Goal: Task Accomplishment & Management: Manage account settings

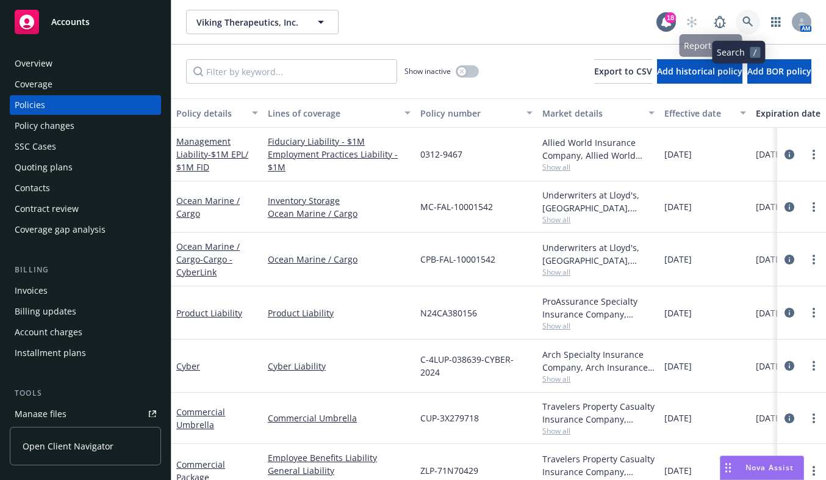
click at [743, 24] on icon at bounding box center [748, 21] width 11 height 11
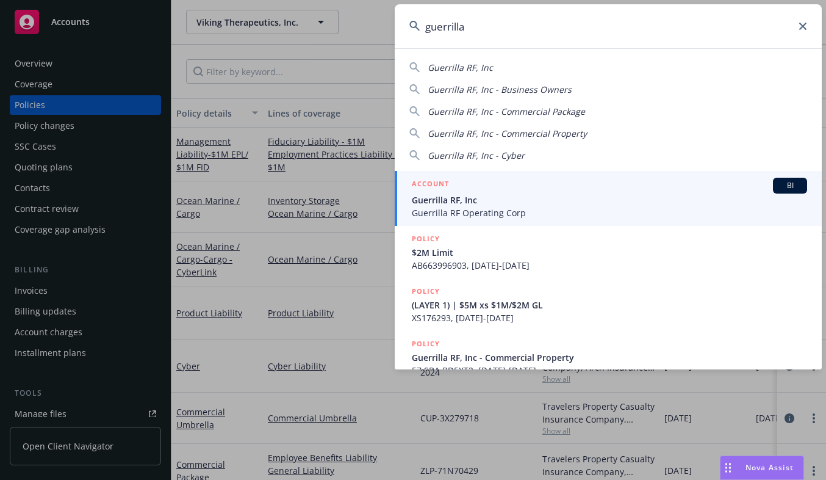
type input "guerrilla"
click at [456, 211] on span "Guerrilla RF Operating Corp" at bounding box center [609, 212] width 395 height 13
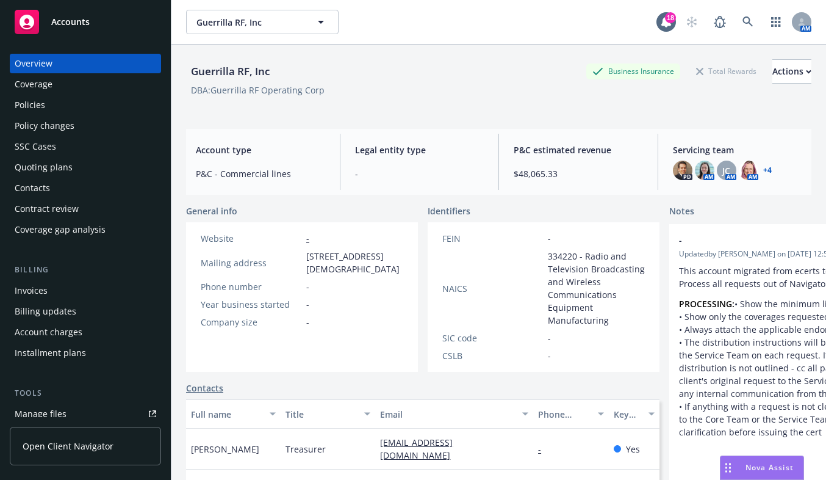
click at [36, 110] on div "Policies" at bounding box center [30, 105] width 31 height 20
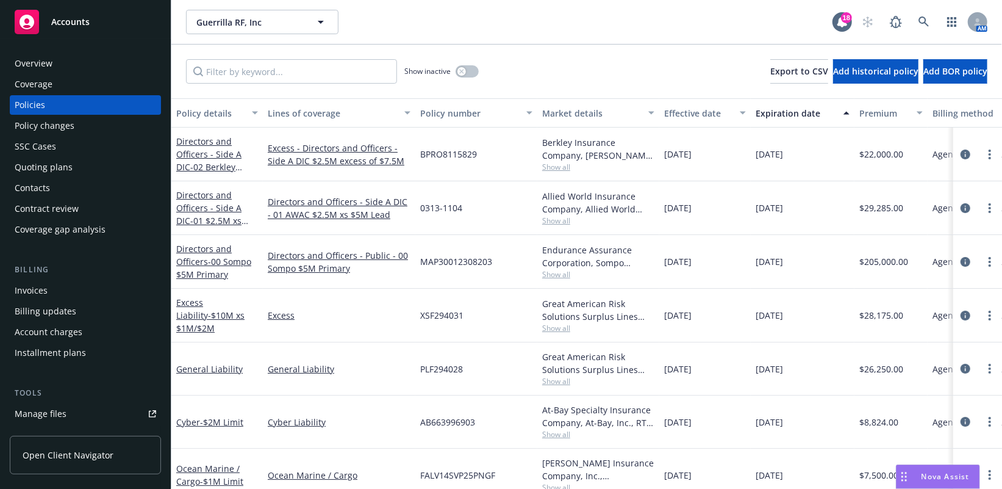
click at [211, 287] on div "Directors and Officers - 00 Sompo $5M Primary" at bounding box center [217, 262] width 92 height 54
click at [826, 258] on link "more" at bounding box center [990, 261] width 15 height 15
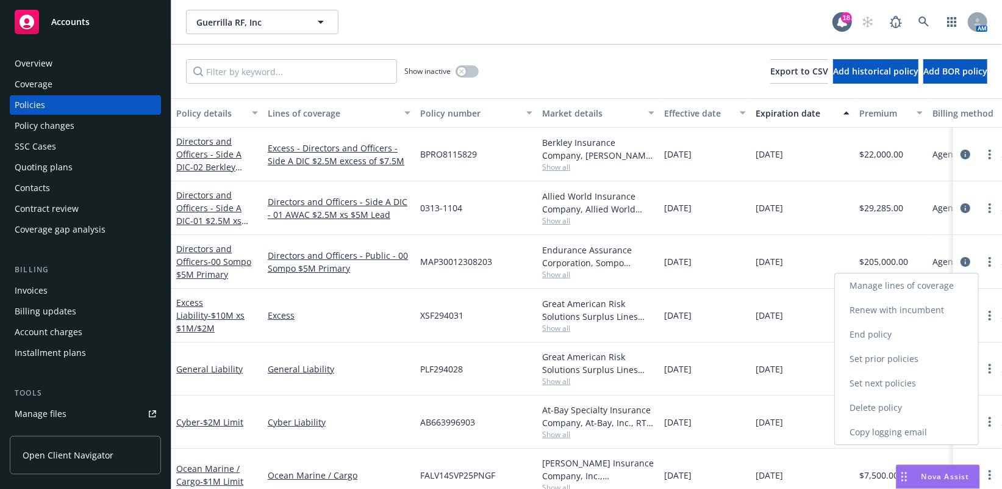
click at [826, 336] on link "End policy" at bounding box center [906, 334] width 143 height 24
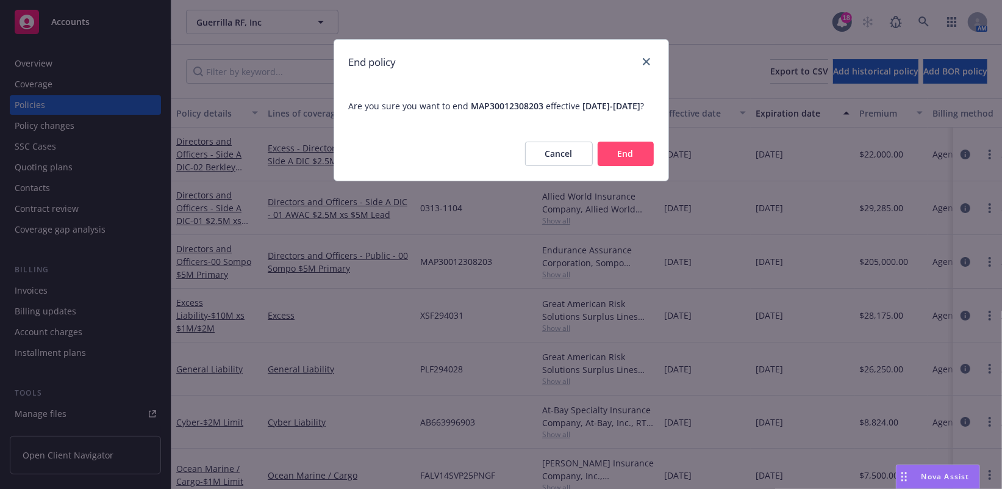
click at [621, 166] on button "End" at bounding box center [626, 154] width 56 height 24
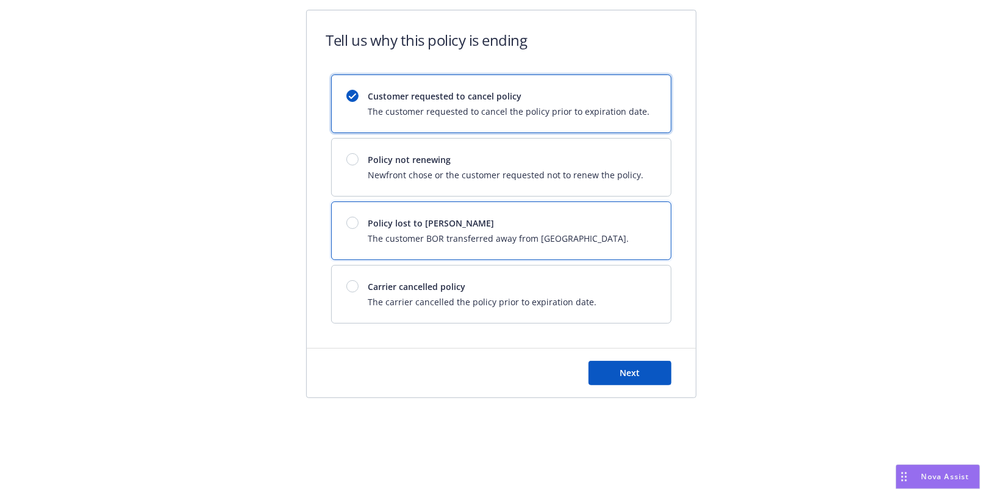
click at [347, 218] on div at bounding box center [353, 223] width 12 height 12
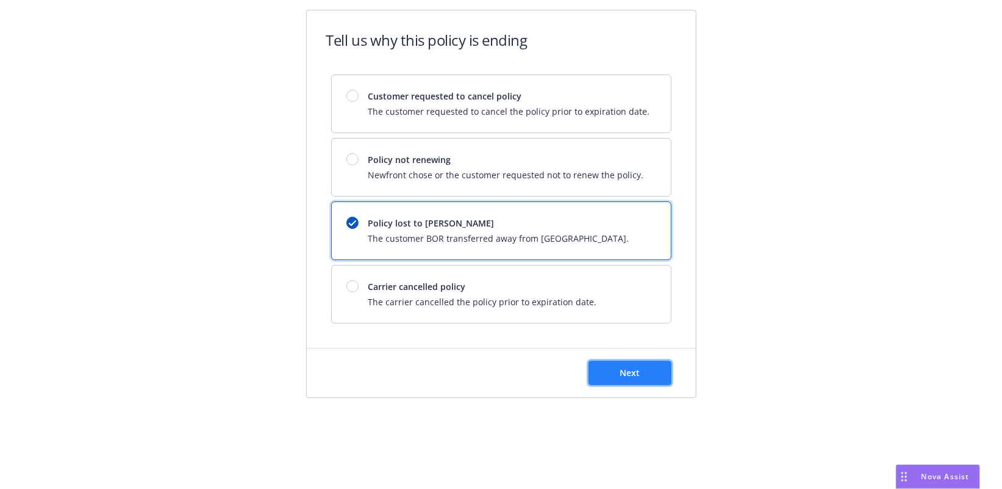
click at [635, 369] on span "Next" at bounding box center [630, 373] width 20 height 12
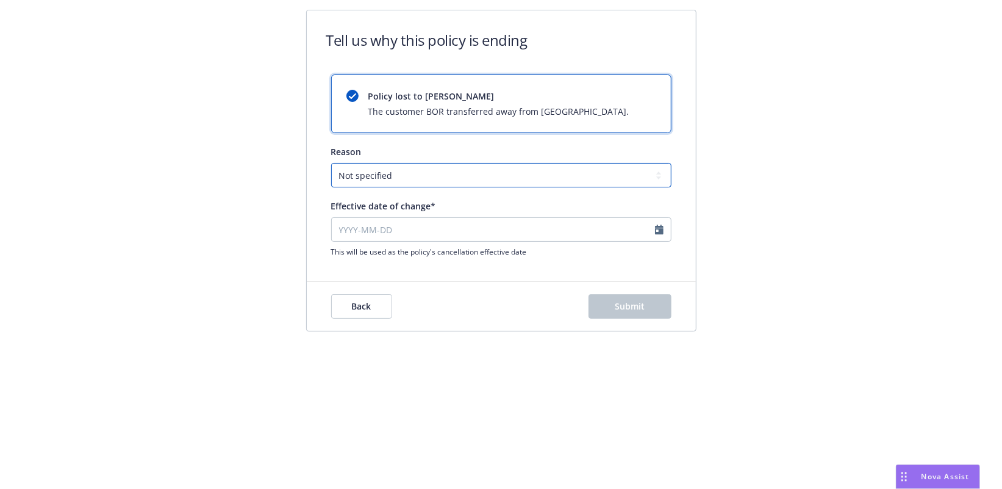
click at [491, 173] on select "Not specified Service Pricing Buyer change M&A, Bankruptcy, or Out of business …" at bounding box center [501, 175] width 340 height 24
select select "Buyer change"
click at [331, 163] on select "Not specified Service Pricing Buyer change M&A, Bankruptcy, or Out of business …" at bounding box center [501, 175] width 340 height 24
click at [492, 174] on select "Not specified Service Pricing Buyer change M&A, Bankruptcy, or Out of business …" at bounding box center [501, 175] width 340 height 24
click at [331, 163] on select "Not specified Service Pricing Buyer change M&A, Bankruptcy, or Out of business …" at bounding box center [501, 175] width 340 height 24
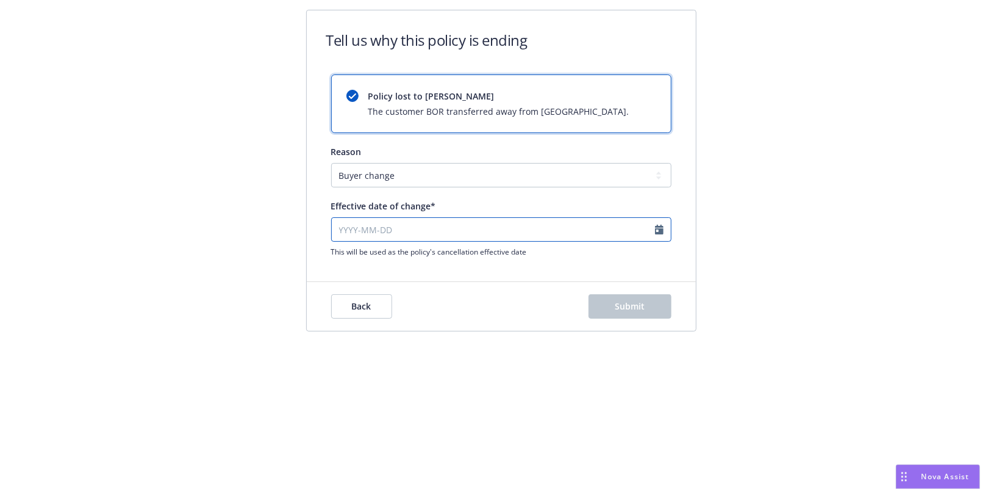
click at [422, 232] on input "Effective date of change*" at bounding box center [501, 229] width 340 height 24
select select "August"
select select "2025"
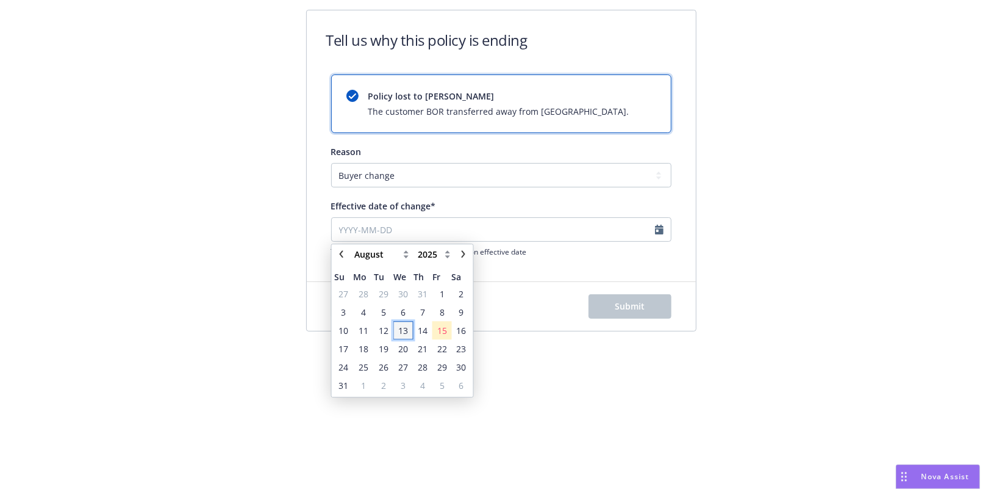
click at [403, 326] on span "13" at bounding box center [403, 330] width 10 height 13
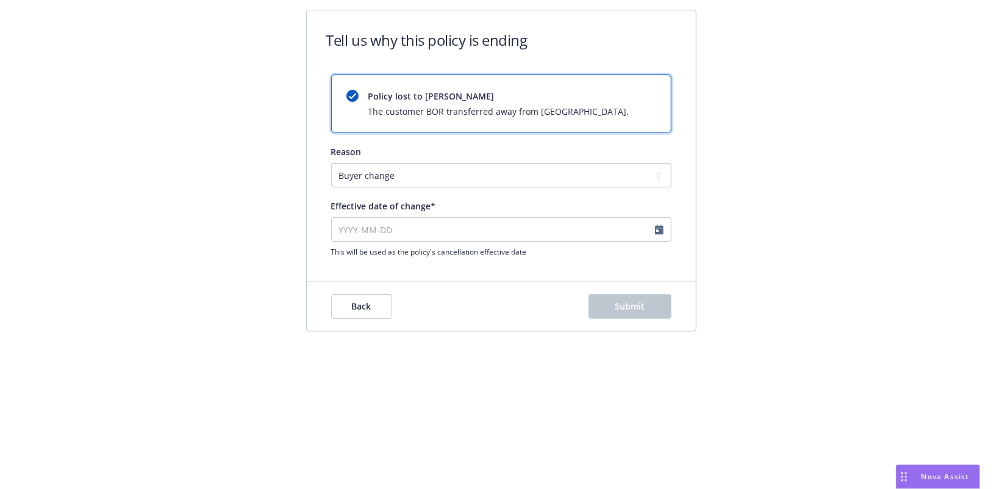
type input "[DATE]"
click at [626, 311] on button "Submit" at bounding box center [630, 306] width 83 height 24
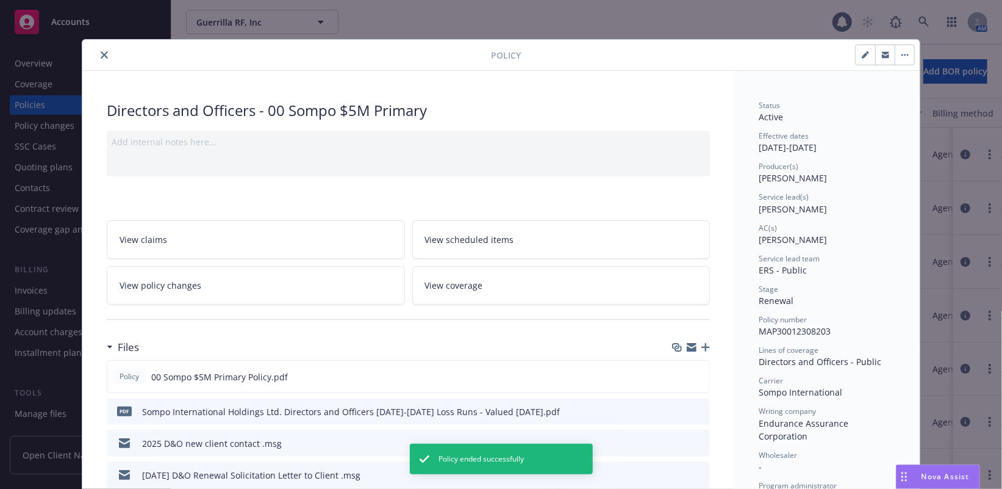
scroll to position [37, 0]
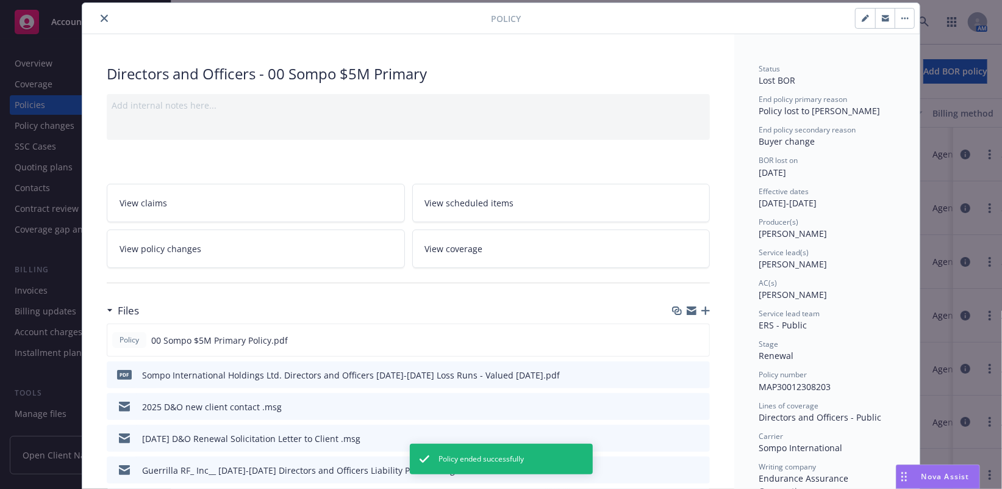
click at [98, 13] on button "close" at bounding box center [104, 18] width 15 height 15
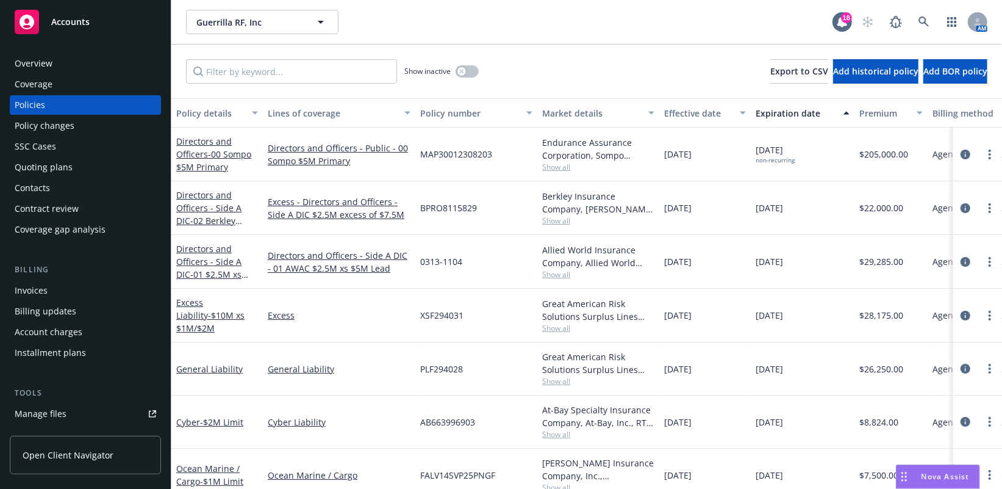
click at [206, 261] on link "Directors and Officers - Side A DIC - 01 $2.5M xs $5M Lead" at bounding box center [208, 268] width 65 height 50
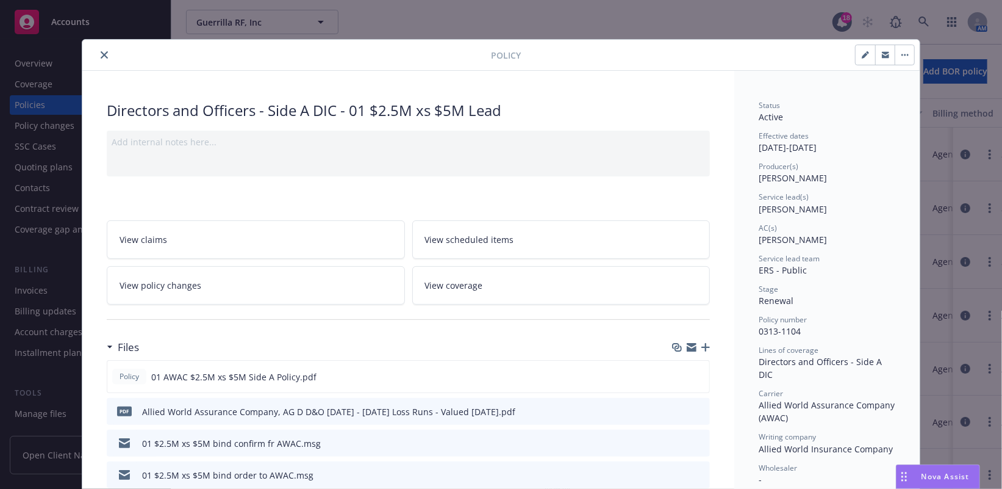
click at [826, 60] on button "button" at bounding box center [905, 55] width 20 height 20
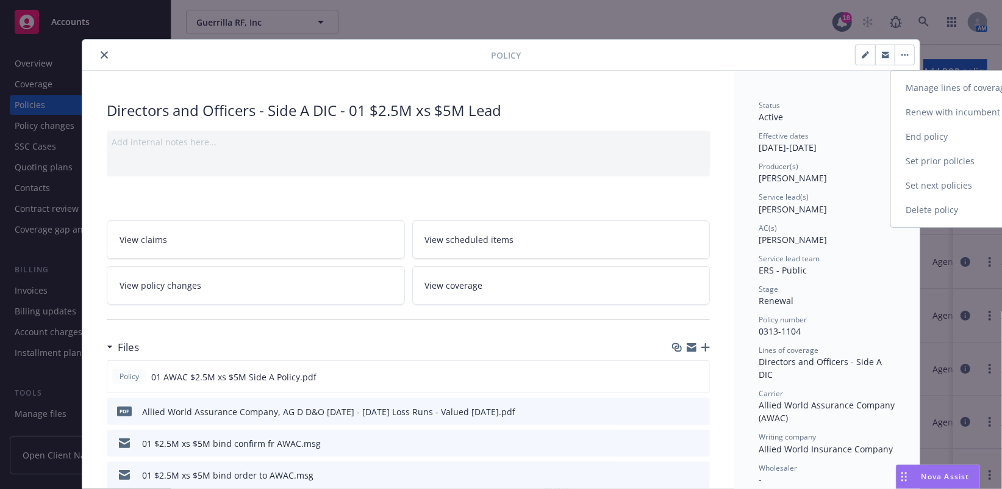
click at [826, 137] on link "End policy" at bounding box center [962, 136] width 143 height 24
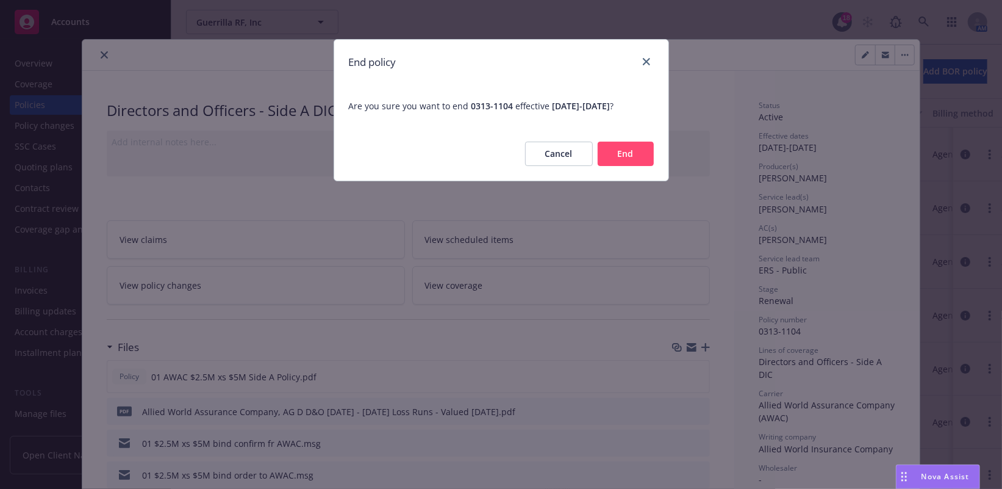
click at [616, 153] on button "End" at bounding box center [626, 154] width 56 height 24
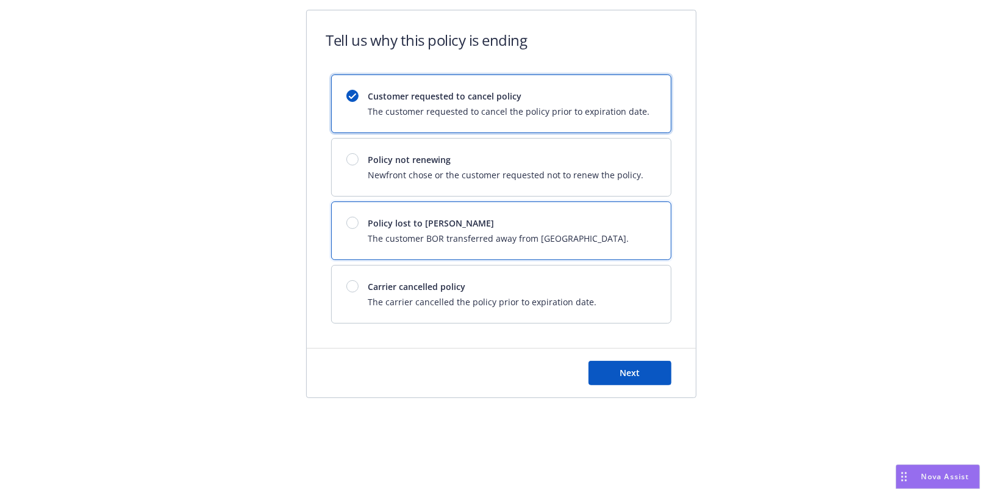
click at [347, 224] on div at bounding box center [353, 223] width 12 height 12
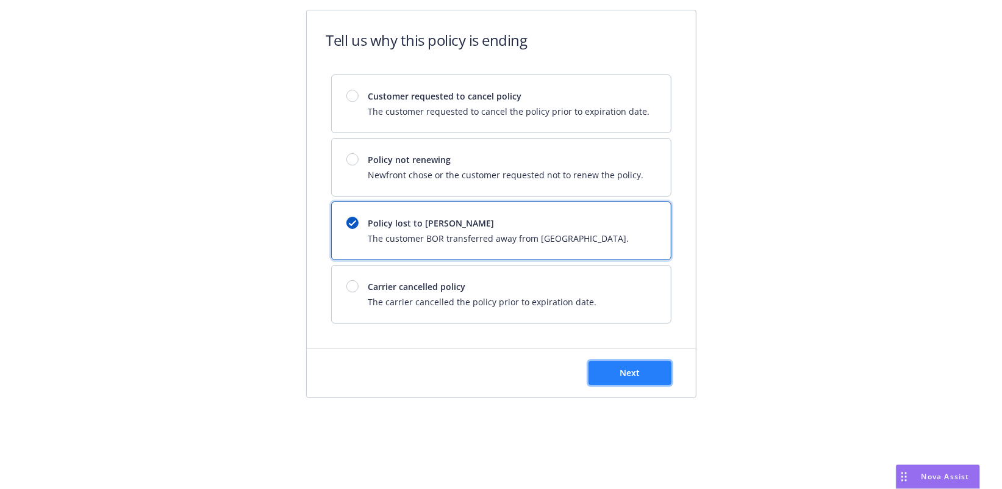
click at [624, 377] on button "Next" at bounding box center [630, 373] width 83 height 24
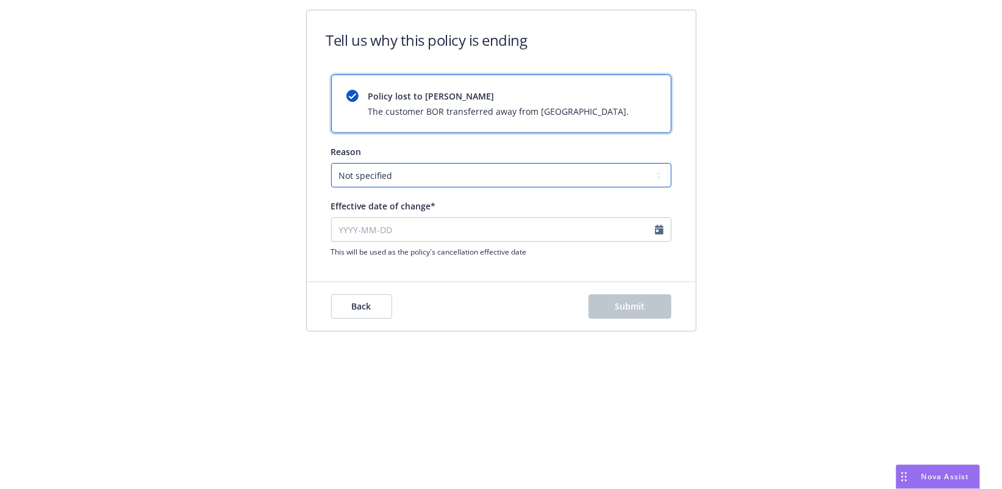
click at [421, 171] on select "Not specified Service Pricing Buyer change M&A, Bankruptcy, or Out of business …" at bounding box center [501, 175] width 340 height 24
select select "Buyer change"
click at [331, 163] on select "Not specified Service Pricing Buyer change M&A, Bankruptcy, or Out of business …" at bounding box center [501, 175] width 340 height 24
select select "August"
select select "2025"
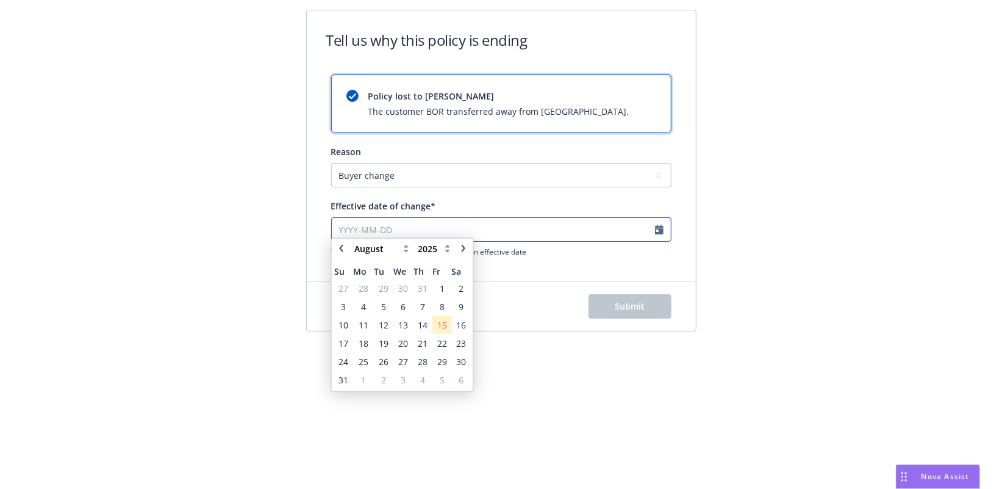
click at [406, 231] on input "Effective date of change*" at bounding box center [501, 229] width 340 height 24
click at [401, 325] on span "13" at bounding box center [403, 330] width 10 height 13
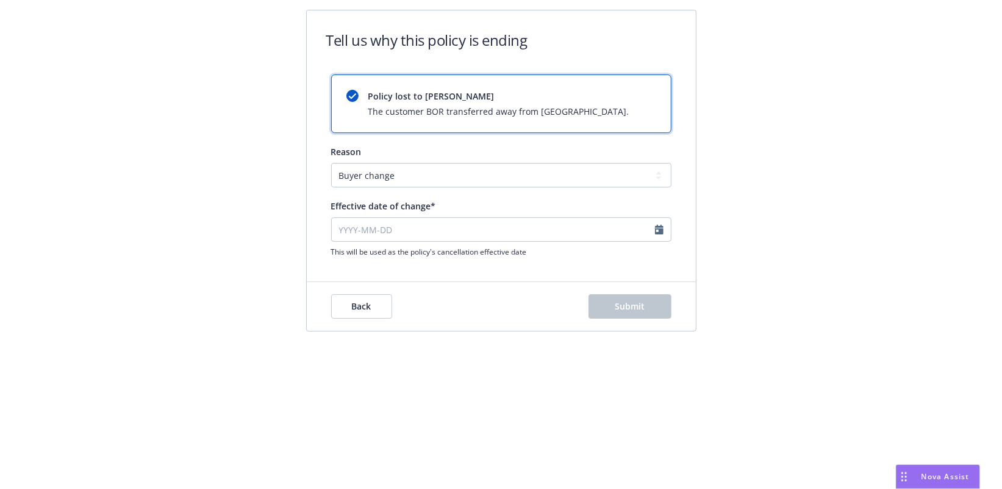
type input "[DATE]"
click at [615, 304] on button "Submit" at bounding box center [630, 306] width 83 height 24
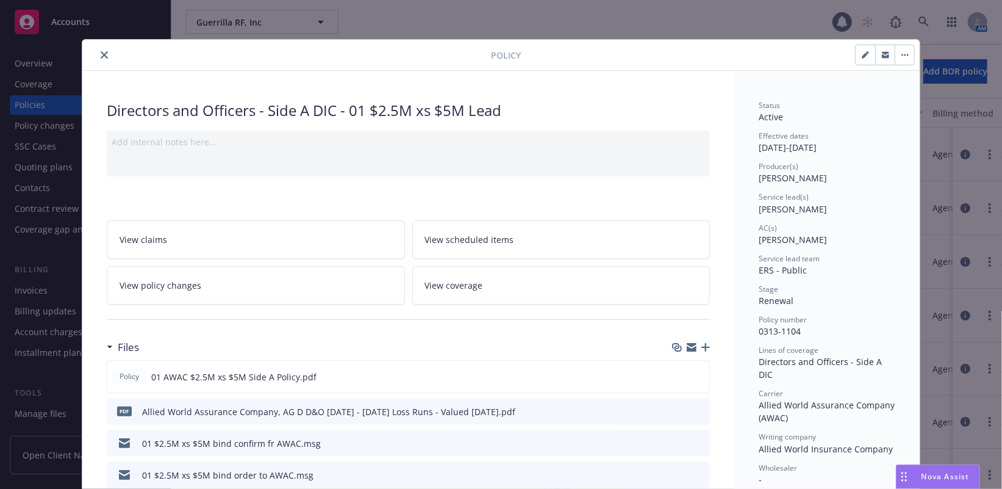
scroll to position [37, 0]
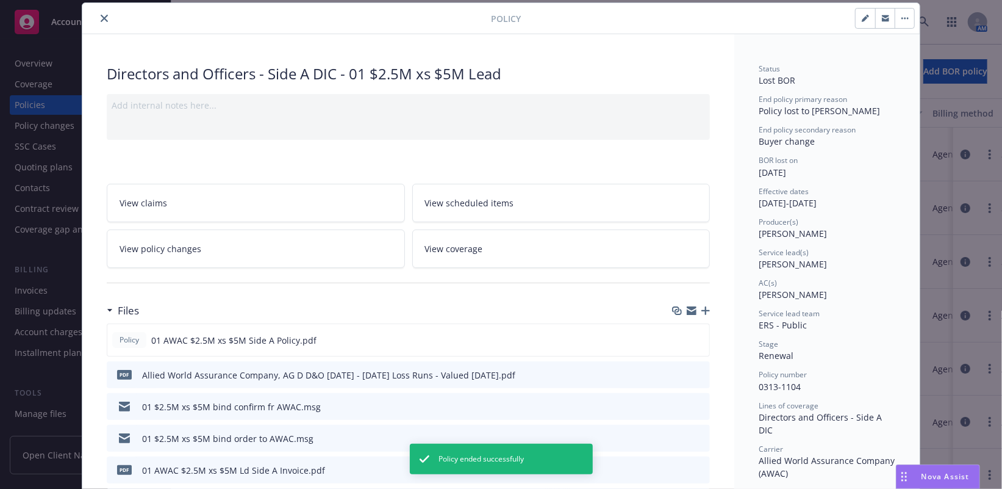
click at [103, 11] on div at bounding box center [289, 18] width 404 height 15
click at [101, 18] on icon "close" at bounding box center [104, 18] width 7 height 7
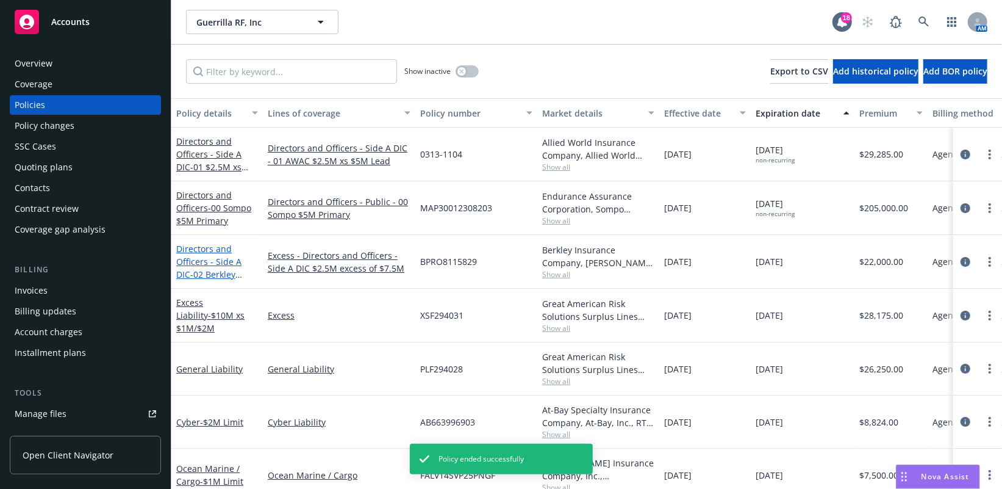
click at [216, 270] on span "- 02 Berkley $2.5M xs $7.5M Excess Side A" at bounding box center [209, 286] width 66 height 37
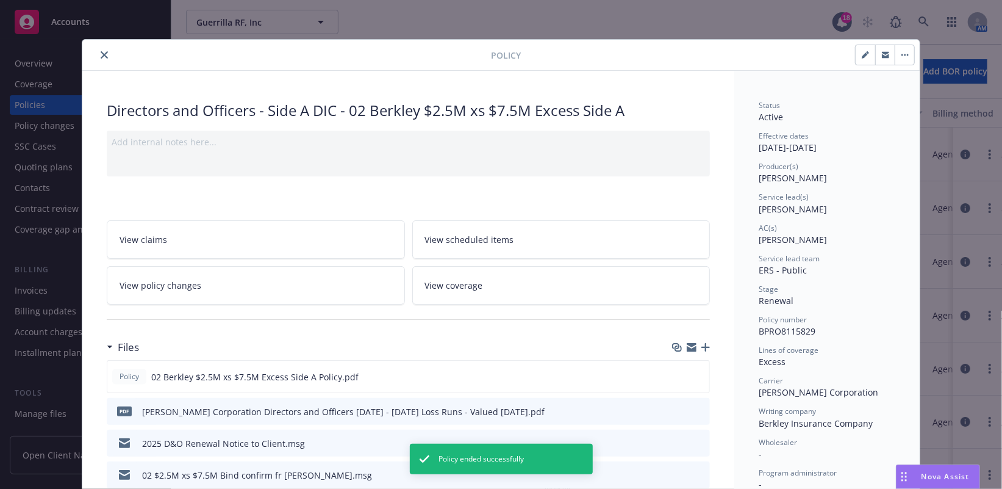
click at [826, 57] on button "button" at bounding box center [905, 55] width 20 height 20
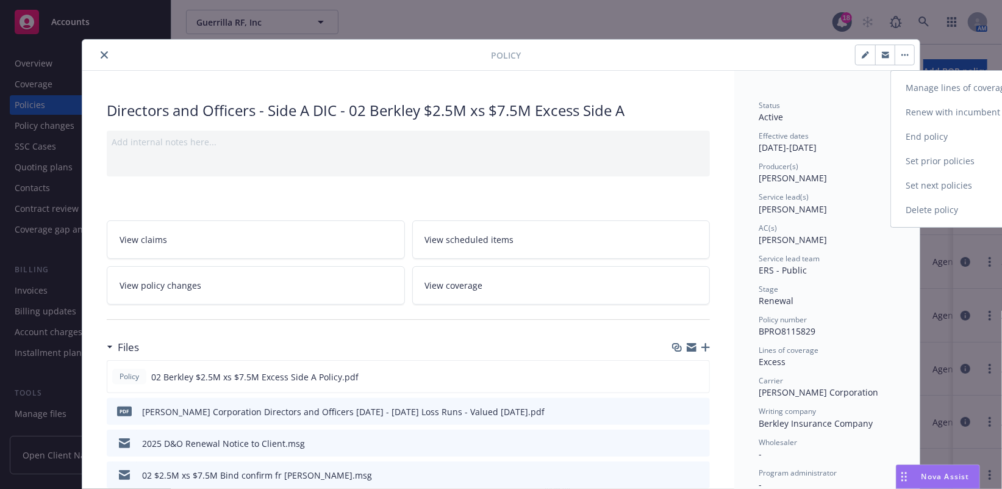
click at [826, 135] on link "End policy" at bounding box center [962, 136] width 143 height 24
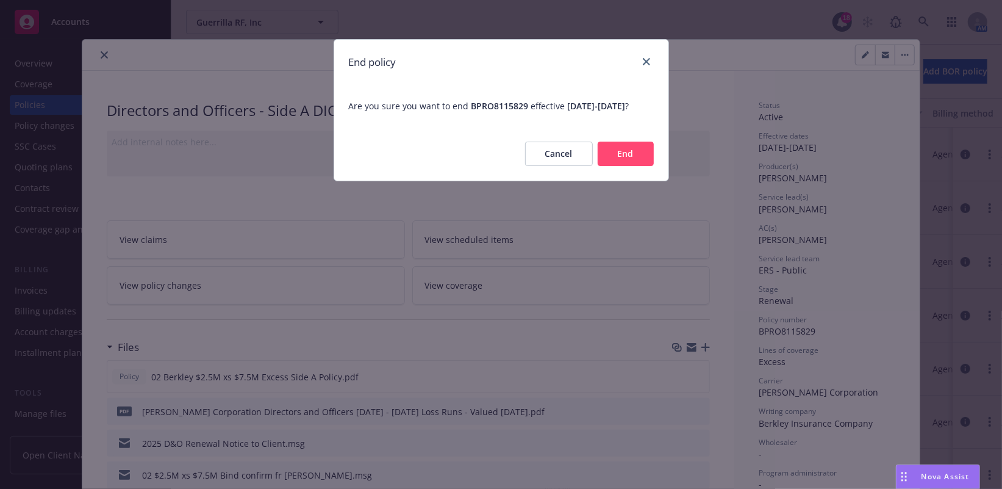
click at [625, 159] on button "End" at bounding box center [626, 154] width 56 height 24
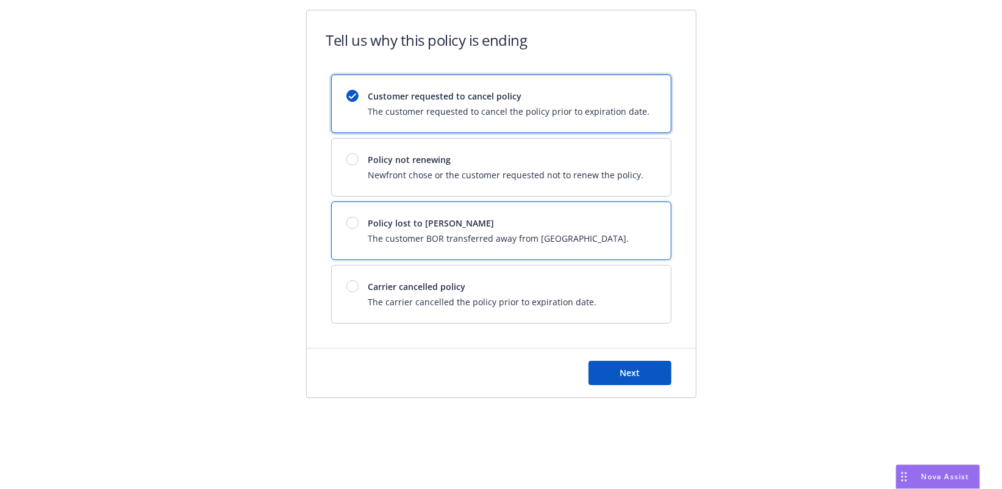
click at [347, 224] on div at bounding box center [353, 223] width 12 height 12
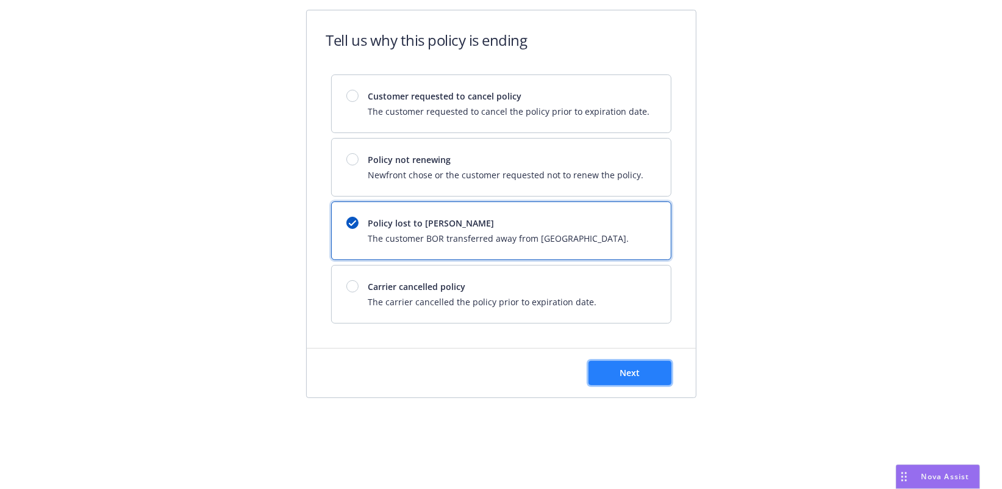
click at [600, 367] on button "Next" at bounding box center [630, 373] width 83 height 24
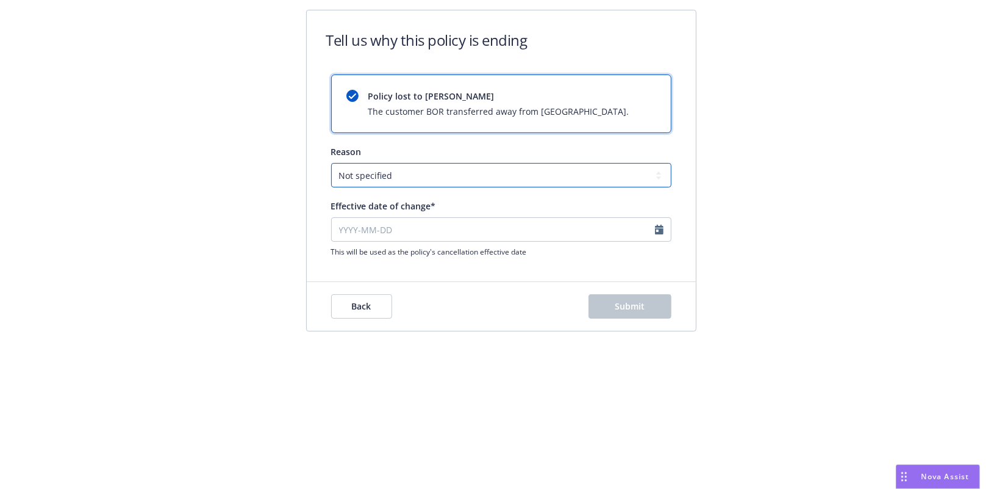
click at [416, 176] on select "Not specified Service Pricing Buyer change M&A, Bankruptcy, or Out of business …" at bounding box center [501, 175] width 340 height 24
select select "Buyer change"
click at [331, 163] on select "Not specified Service Pricing Buyer change M&A, Bankruptcy, or Out of business …" at bounding box center [501, 175] width 340 height 24
select select "August"
select select "2025"
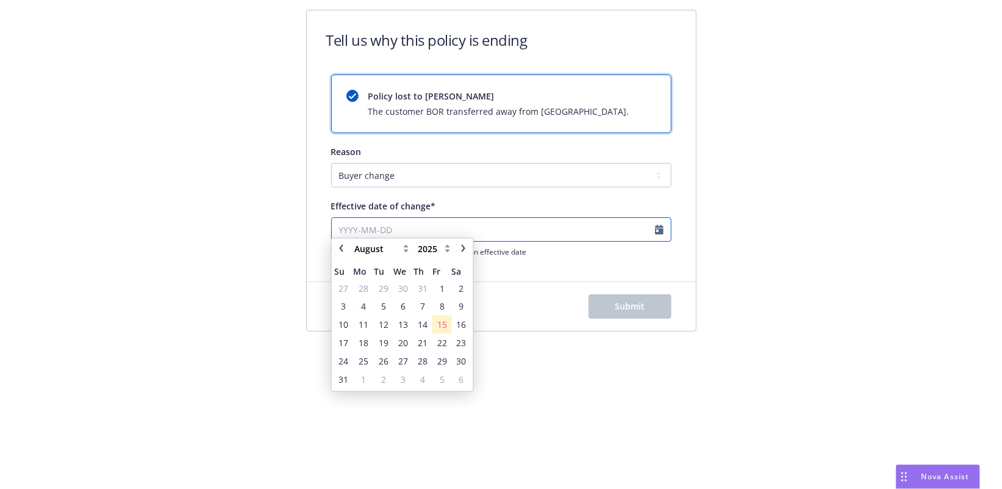
click at [420, 229] on input "Effective date of change*" at bounding box center [501, 229] width 340 height 24
click at [408, 331] on span "13" at bounding box center [403, 330] width 10 height 13
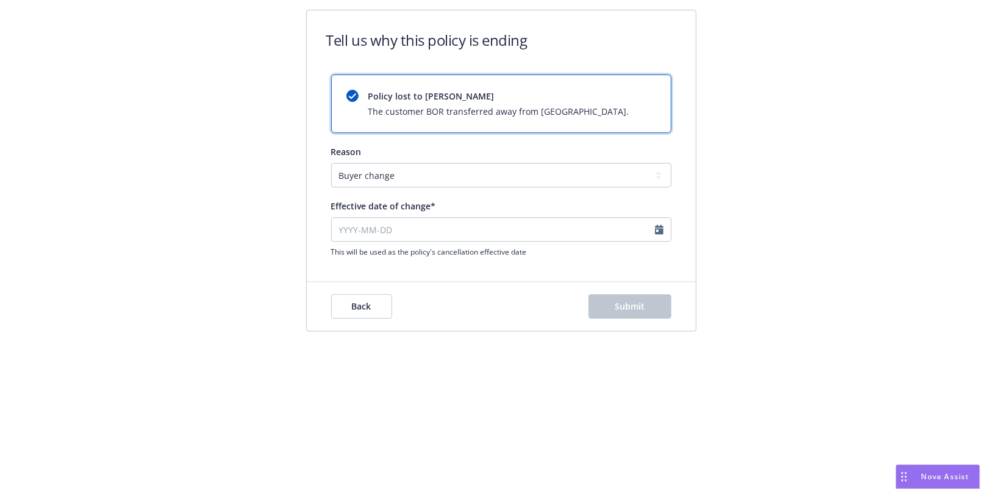
type input "[DATE]"
click at [617, 310] on span "Submit" at bounding box center [630, 306] width 30 height 12
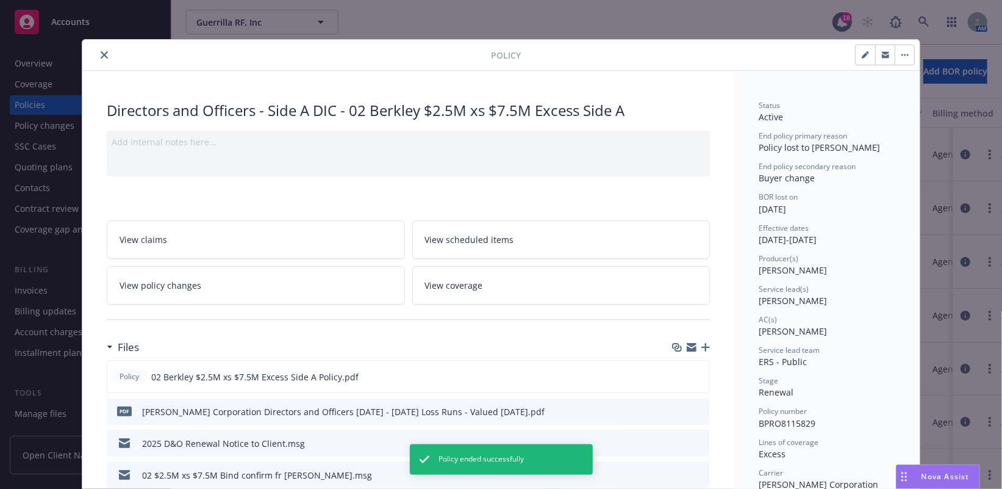
scroll to position [37, 0]
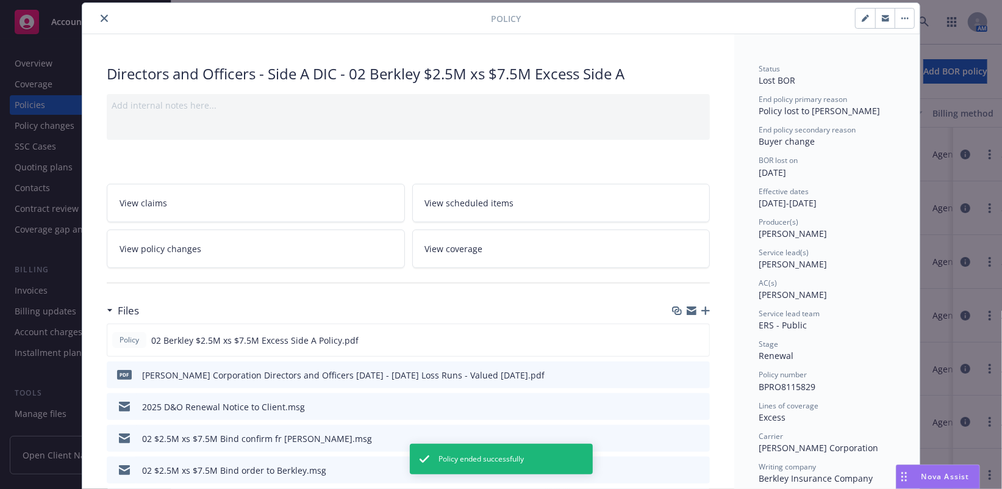
click at [101, 19] on icon "close" at bounding box center [104, 18] width 7 height 7
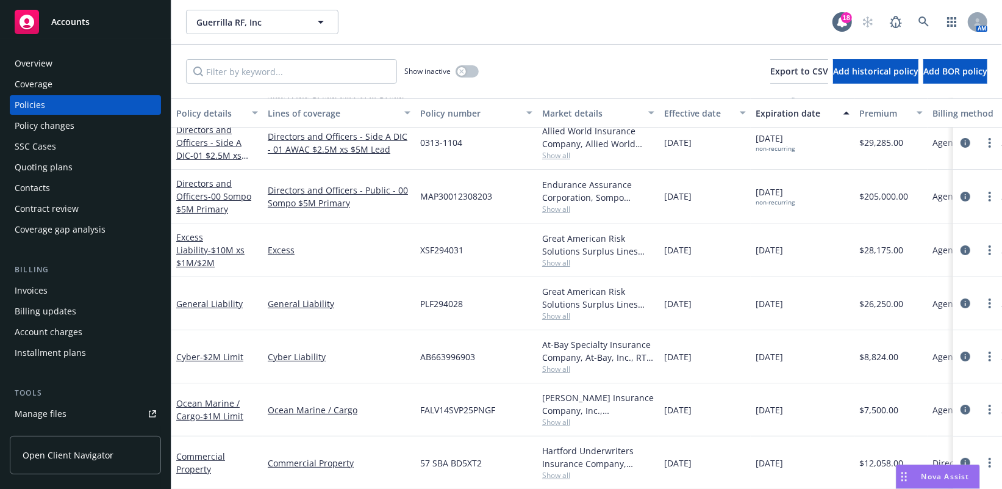
drag, startPoint x: 570, startPoint y: 34, endPoint x: 559, endPoint y: 24, distance: 14.3
click at [571, 31] on div "Guerrilla RF, Inc Guerrilla RF, Inc" at bounding box center [509, 22] width 647 height 24
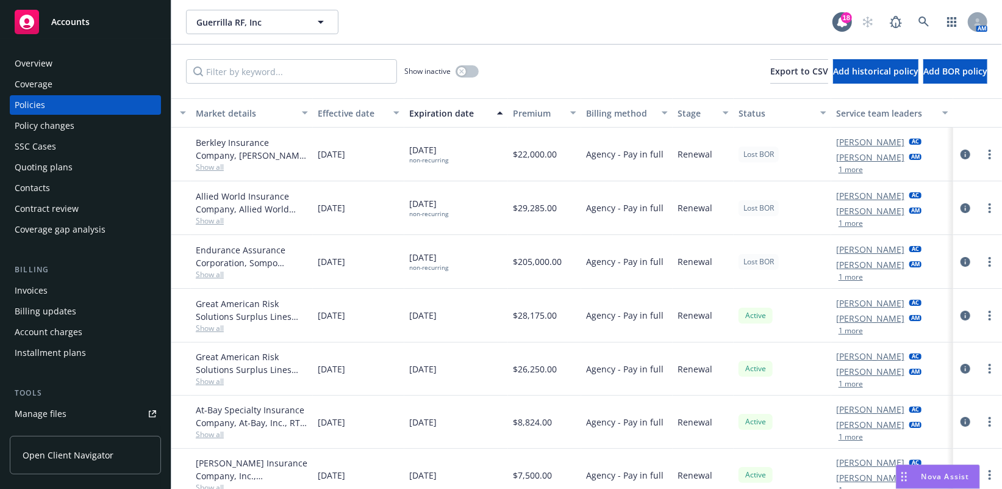
scroll to position [0, 318]
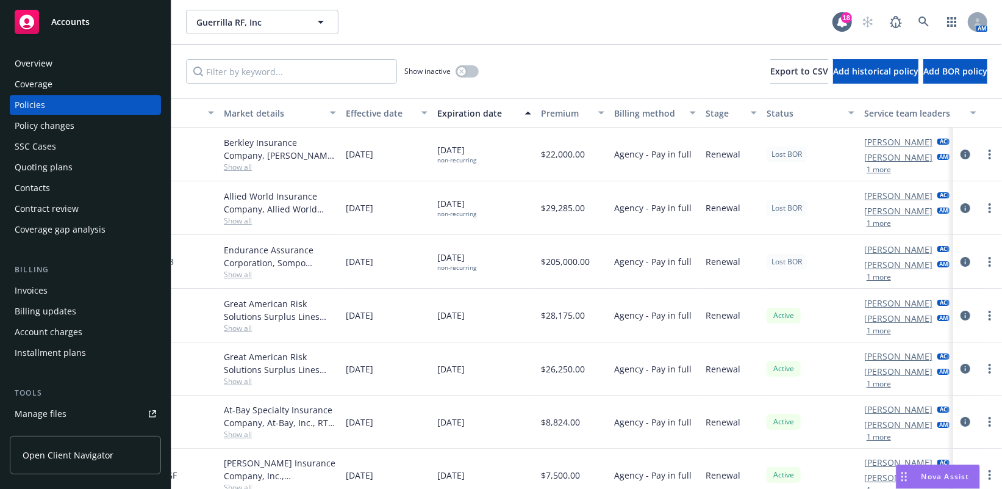
click at [826, 220] on button "1 more" at bounding box center [879, 223] width 24 height 7
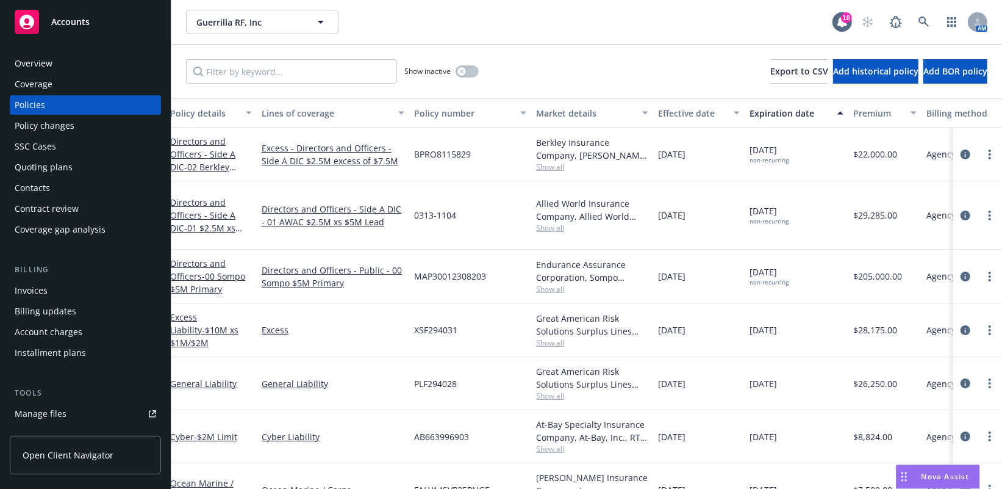
scroll to position [0, 0]
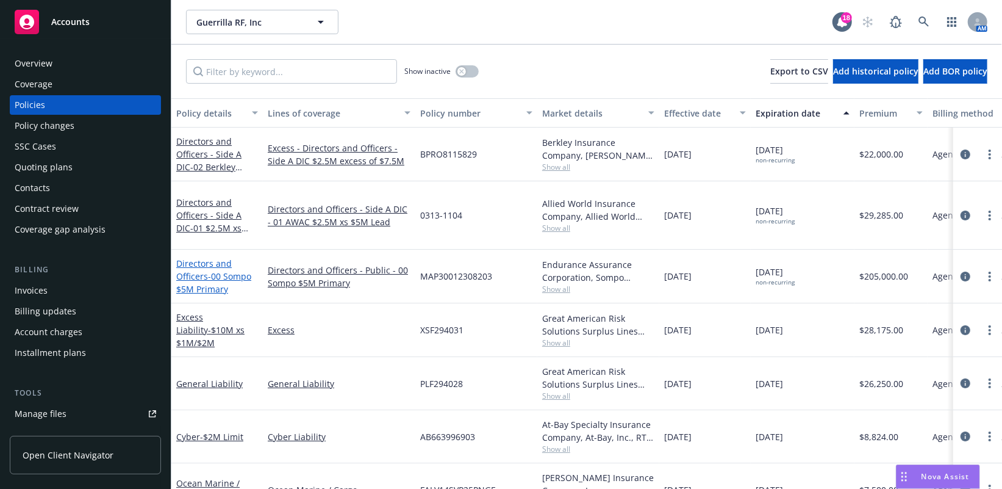
click at [205, 268] on div "Directors and Officers - 00 Sompo $5M Primary" at bounding box center [217, 276] width 82 height 38
click at [189, 263] on link "Directors and Officers - 00 Sompo $5M Primary" at bounding box center [213, 275] width 75 height 37
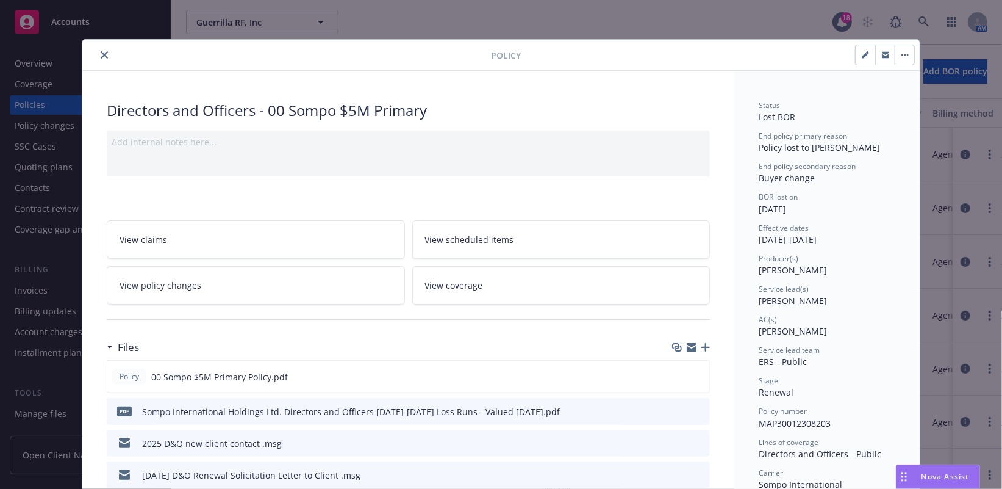
click at [826, 57] on button "button" at bounding box center [866, 55] width 20 height 20
select select "RENEWAL"
select select "12"
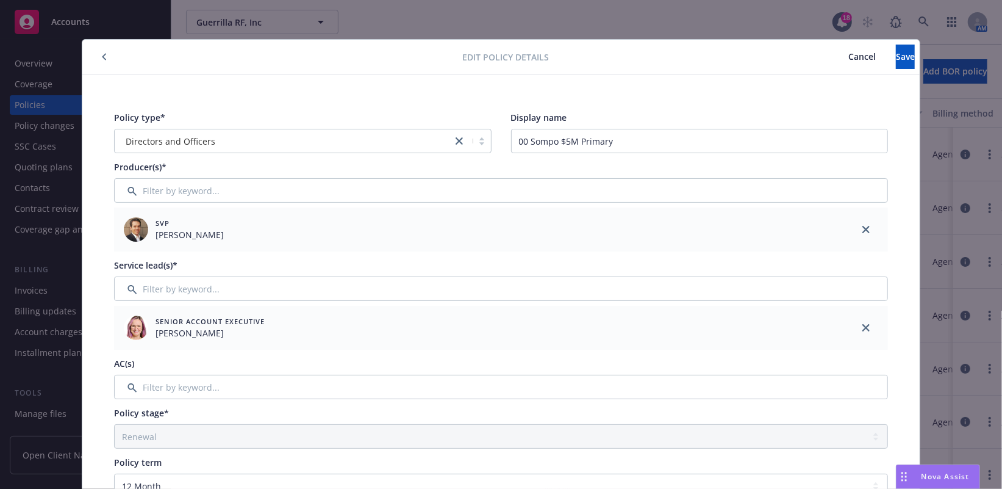
click at [826, 55] on span "Cancel" at bounding box center [862, 57] width 27 height 12
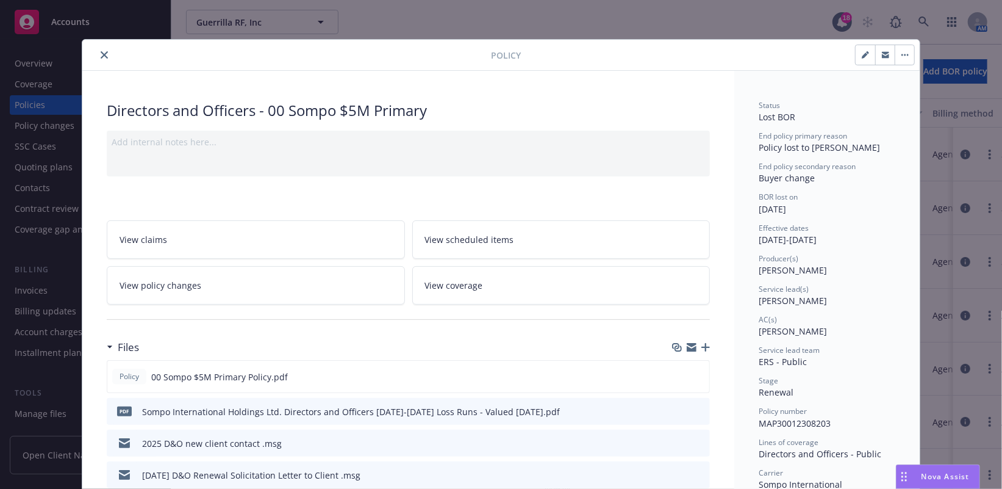
click at [101, 54] on icon "close" at bounding box center [104, 54] width 7 height 7
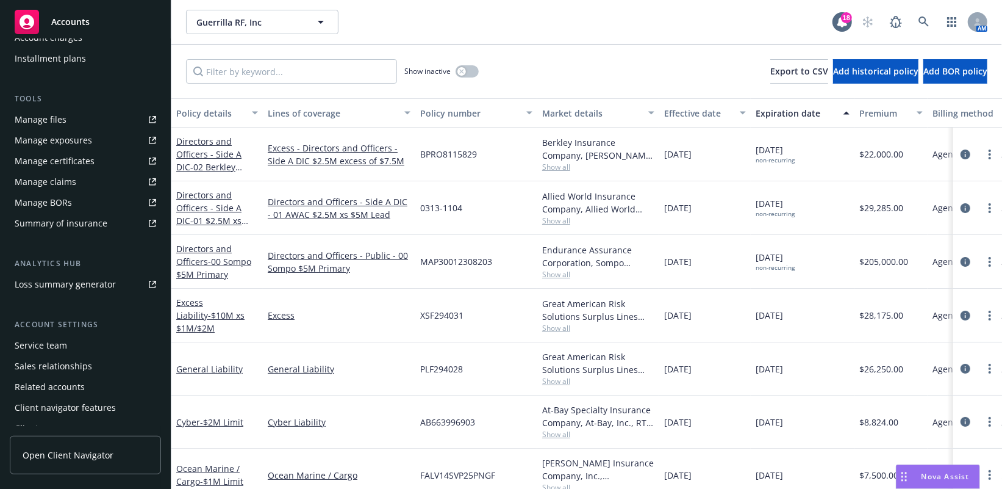
scroll to position [306, 0]
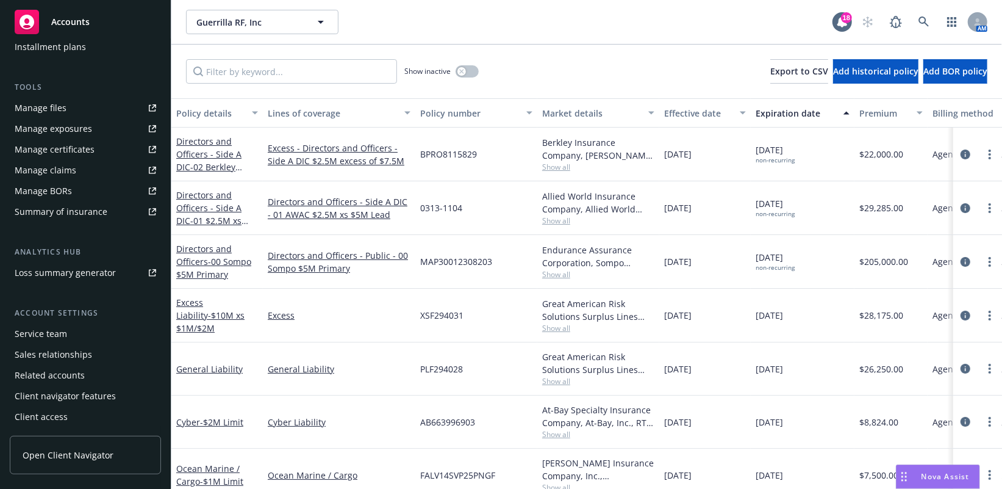
click at [48, 334] on div "Service team" at bounding box center [41, 334] width 52 height 20
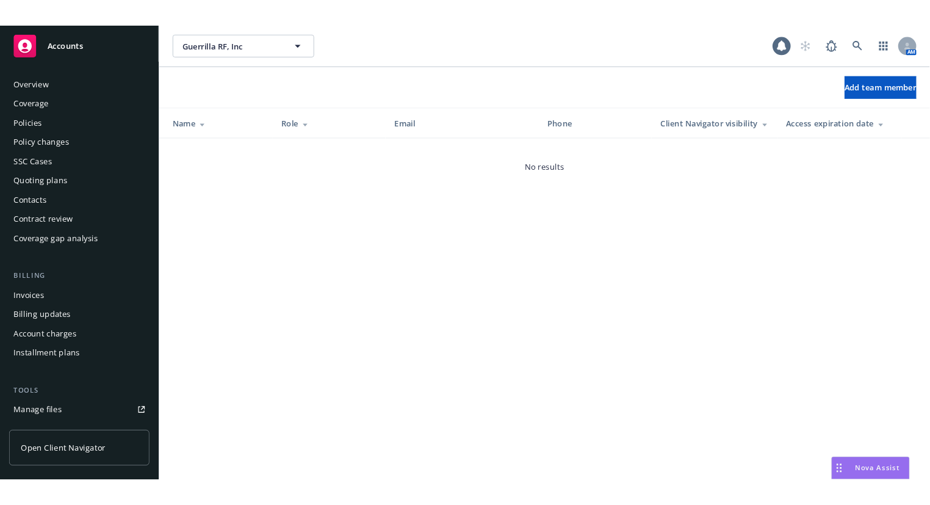
scroll to position [306, 0]
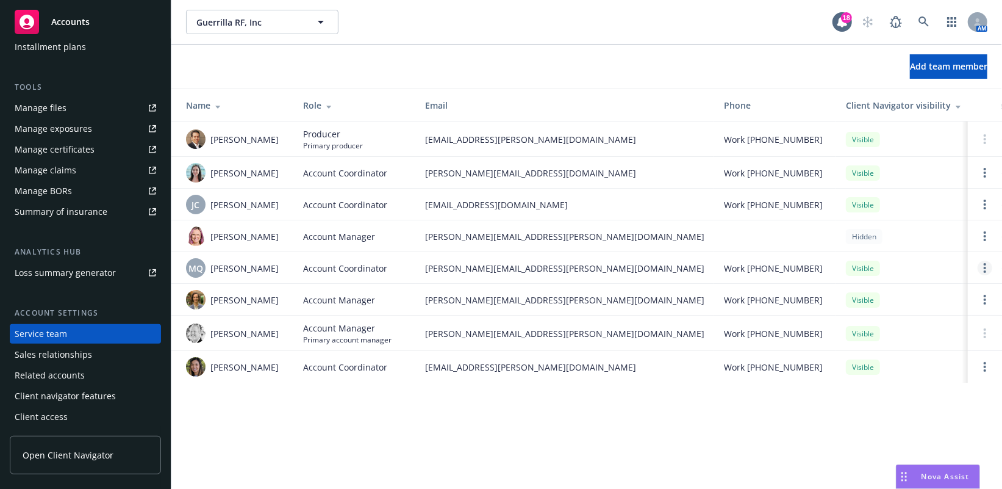
click at [826, 267] on link "Open options" at bounding box center [985, 268] width 15 height 15
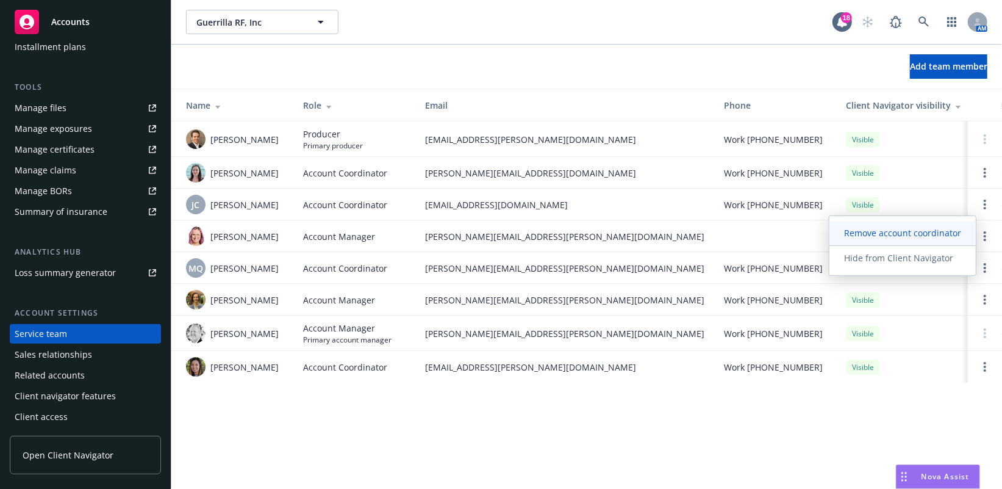
click at [826, 231] on span "Remove account coordinator" at bounding box center [903, 233] width 146 height 12
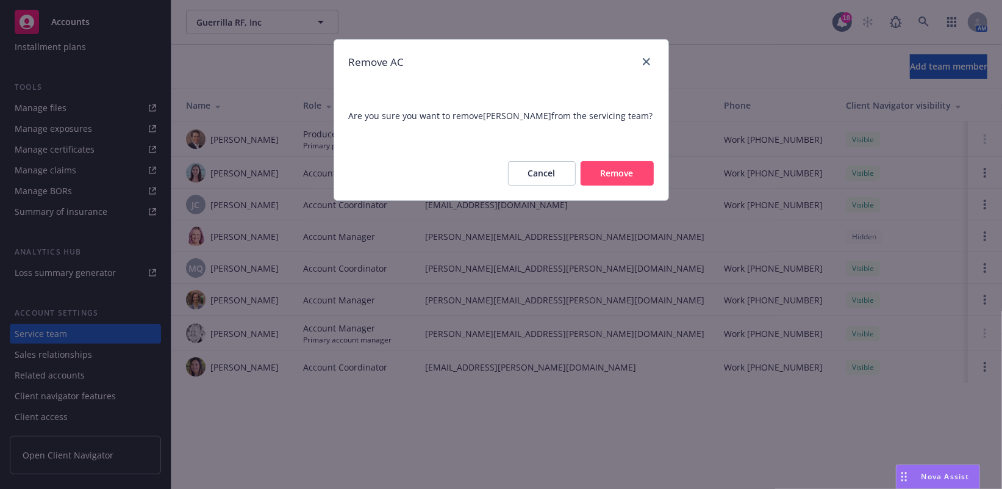
click at [615, 171] on button "Remove" at bounding box center [617, 173] width 73 height 24
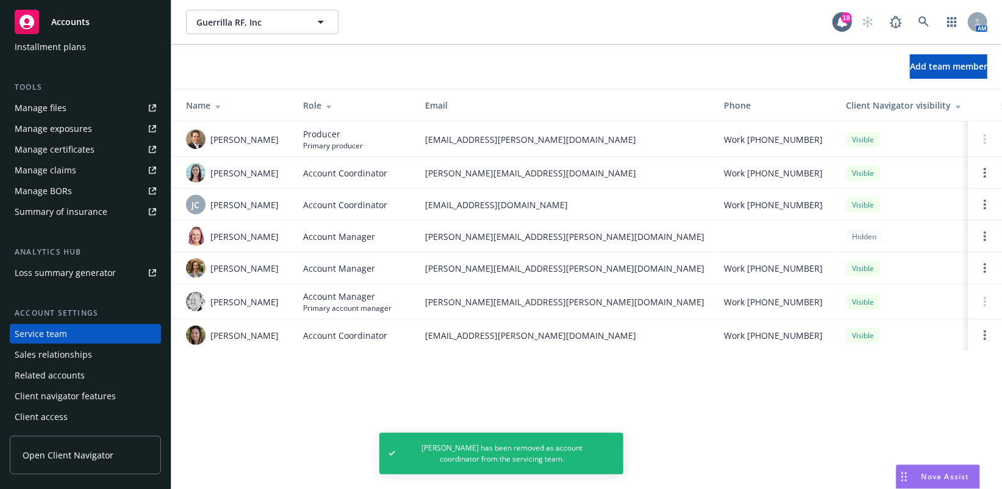
click at [298, 422] on div "Guerrilla RF, Inc Guerrilla RF, Inc 18 AM Add team member Name Role Email Phone…" at bounding box center [586, 244] width 831 height 489
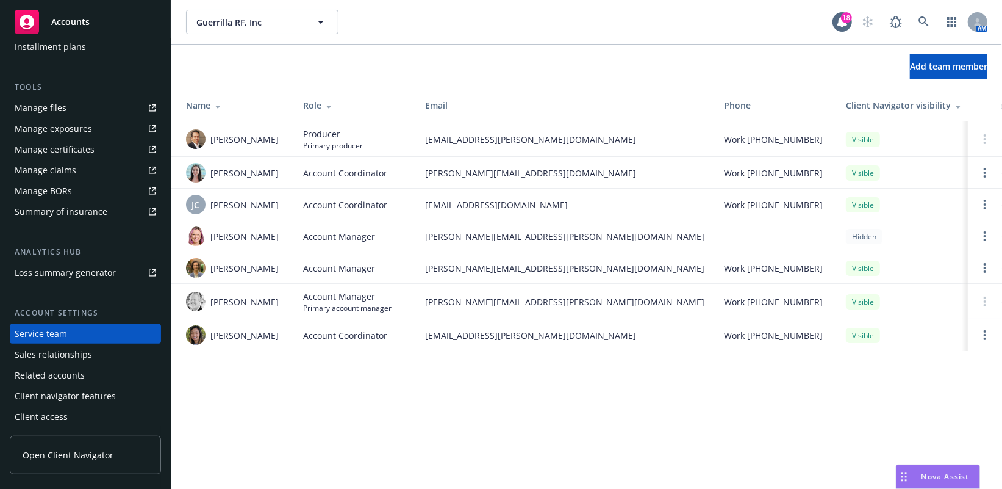
click at [32, 103] on div "Manage files" at bounding box center [41, 108] width 52 height 20
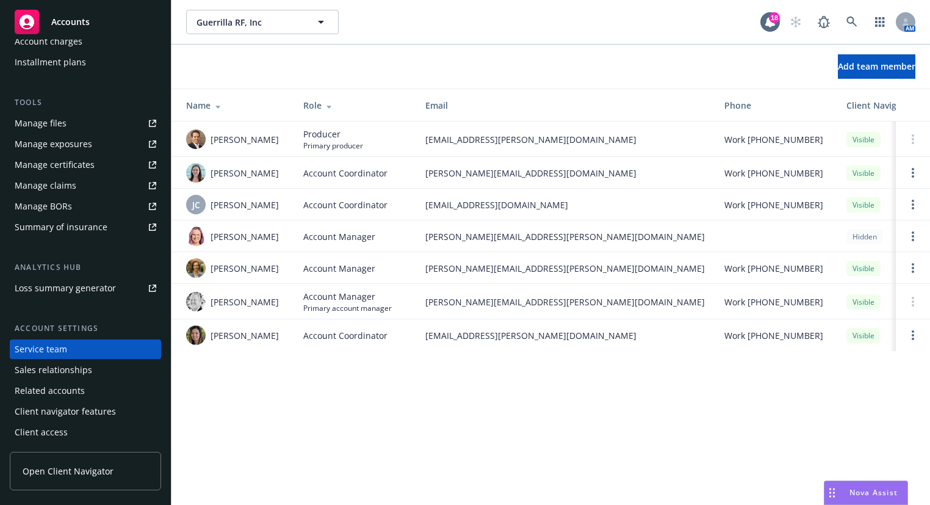
scroll to position [290, 0]
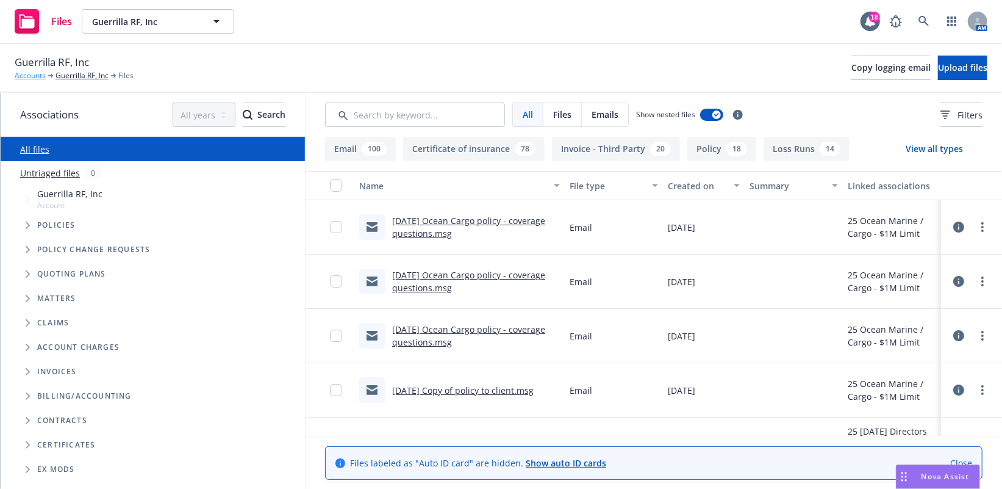
click at [33, 81] on link "Accounts" at bounding box center [30, 75] width 31 height 11
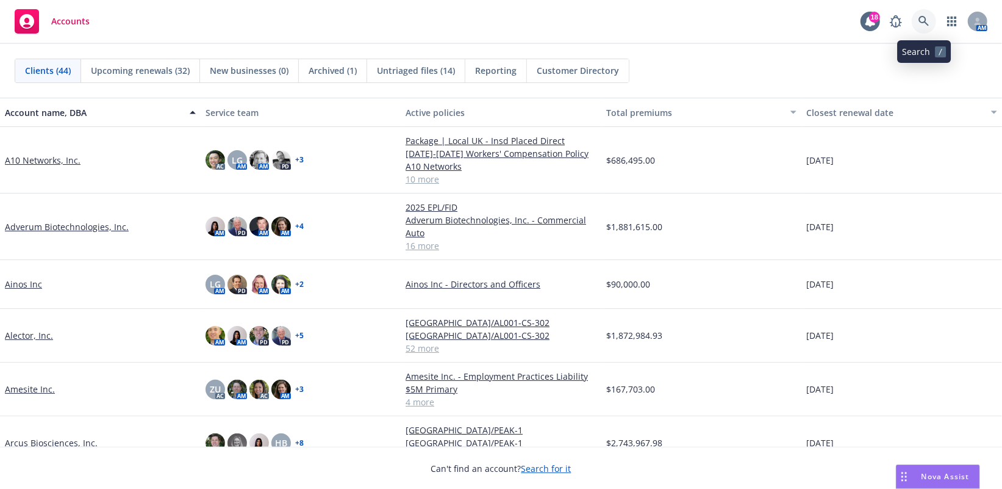
click at [924, 20] on icon at bounding box center [924, 21] width 11 height 11
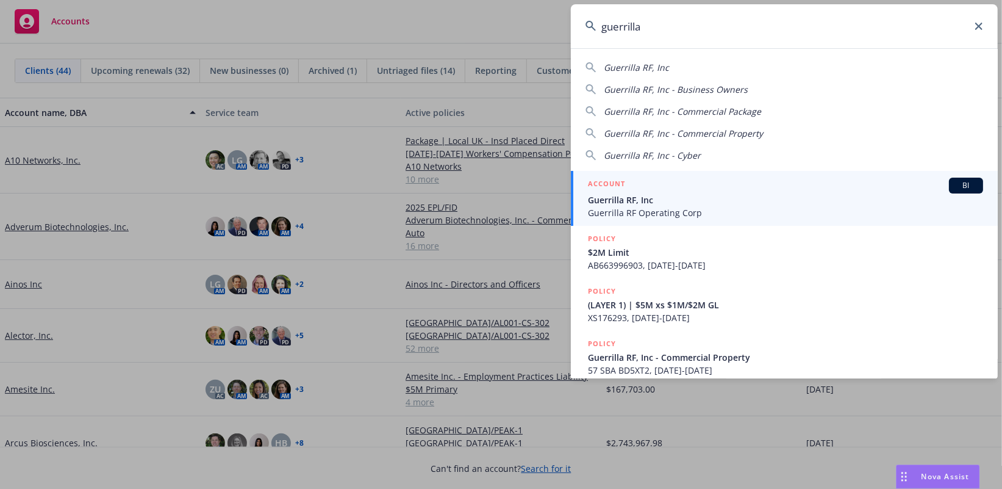
type input "guerrilla"
click at [608, 206] on span "Guerrilla RF Operating Corp" at bounding box center [785, 212] width 395 height 13
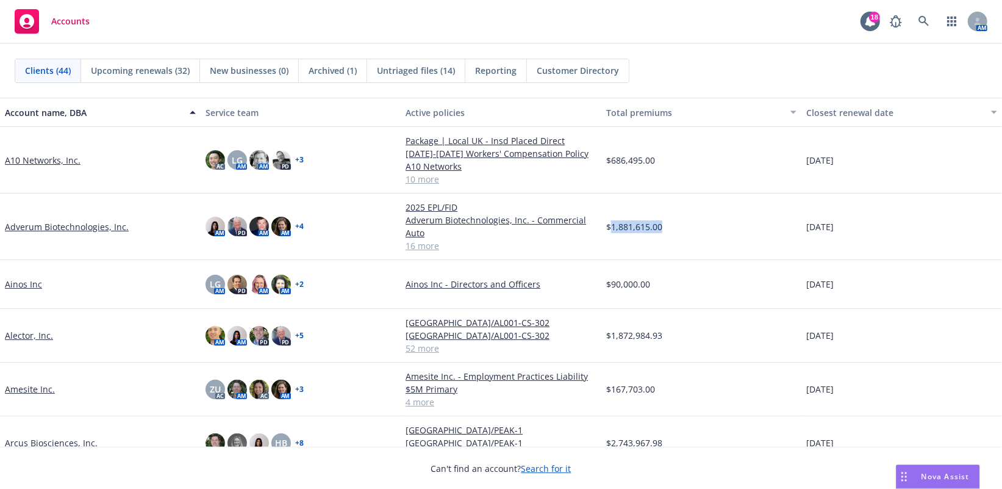
click at [608, 206] on div "$1,881,615.00" at bounding box center [702, 226] width 201 height 67
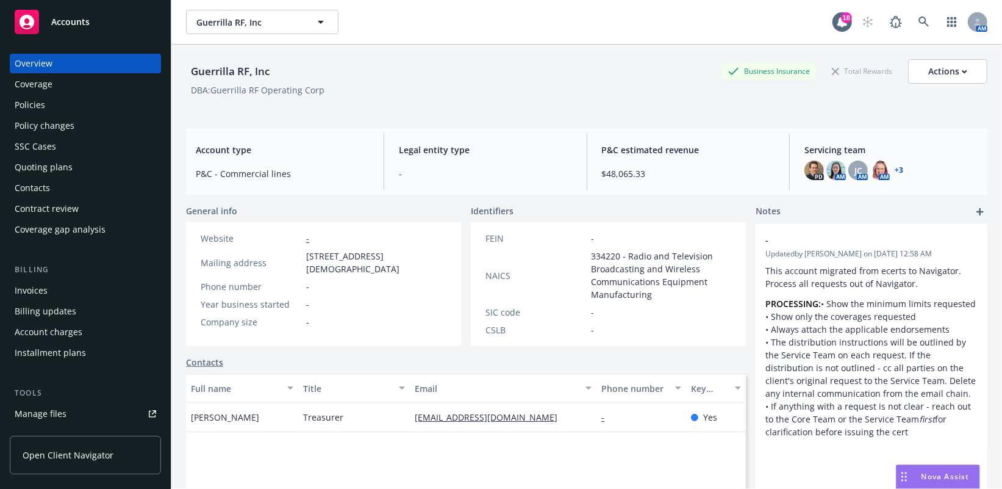
click at [46, 106] on div "Policies" at bounding box center [86, 105] width 142 height 20
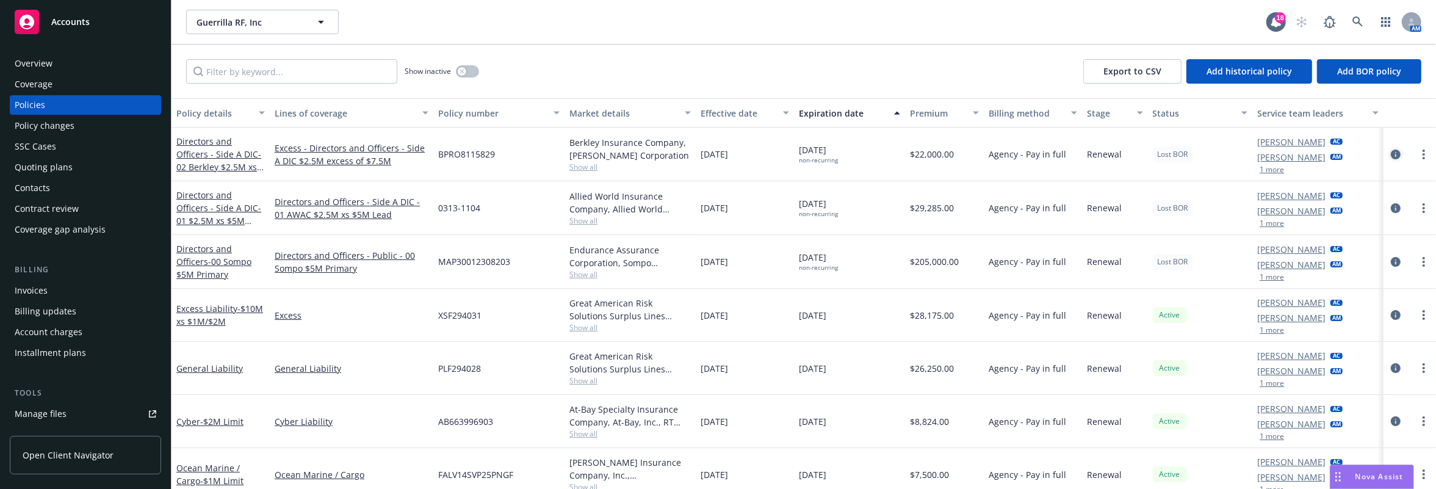
click at [1002, 154] on icon "circleInformation" at bounding box center [1396, 154] width 10 height 10
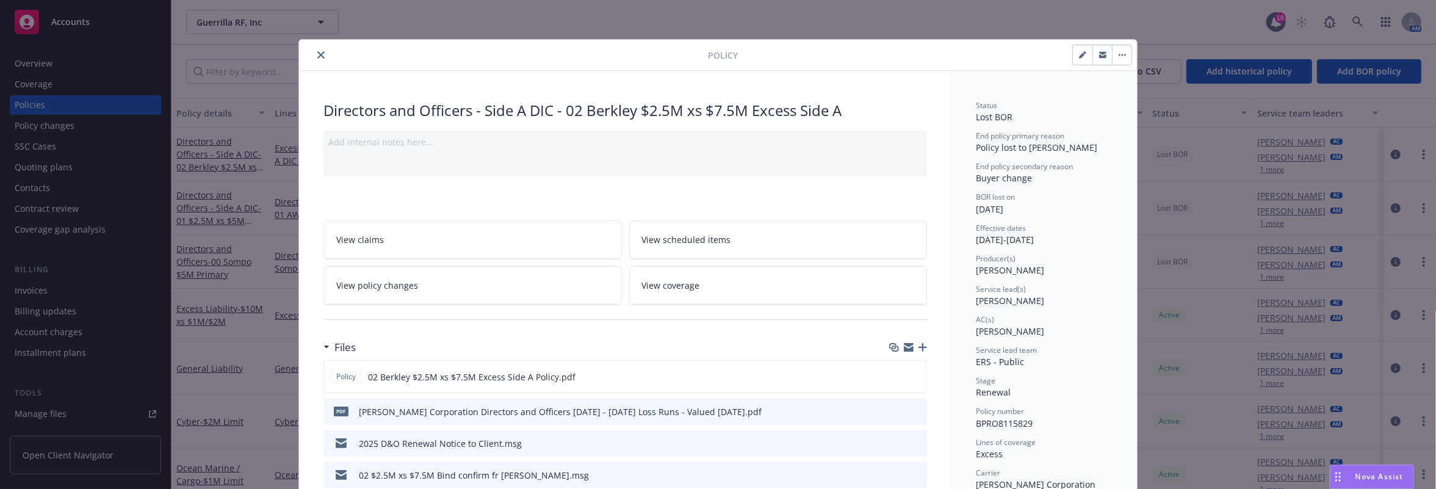
click at [1002, 52] on icon "button" at bounding box center [1082, 54] width 7 height 7
select select "RENEWAL"
select select "12"
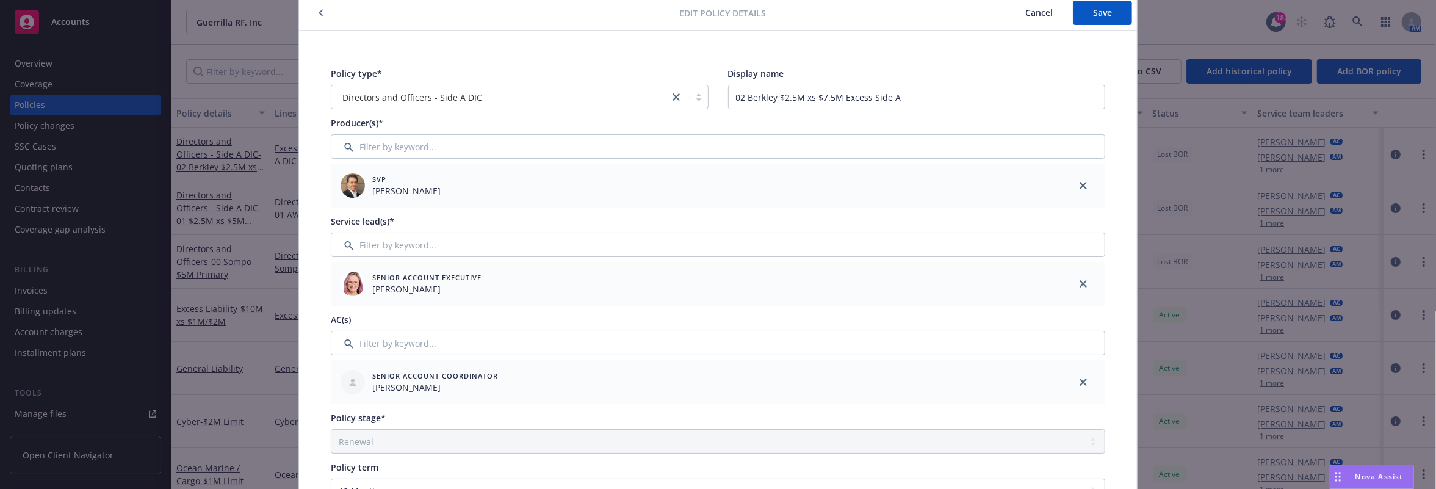
scroll to position [122, 0]
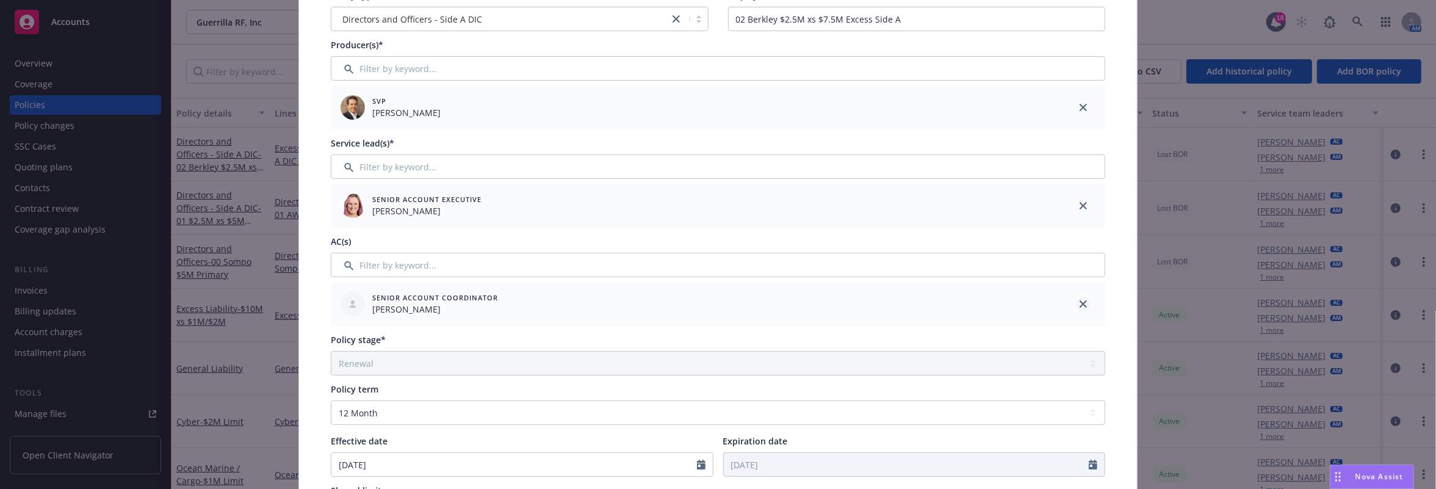
click at [1002, 303] on icon "close" at bounding box center [1082, 303] width 7 height 7
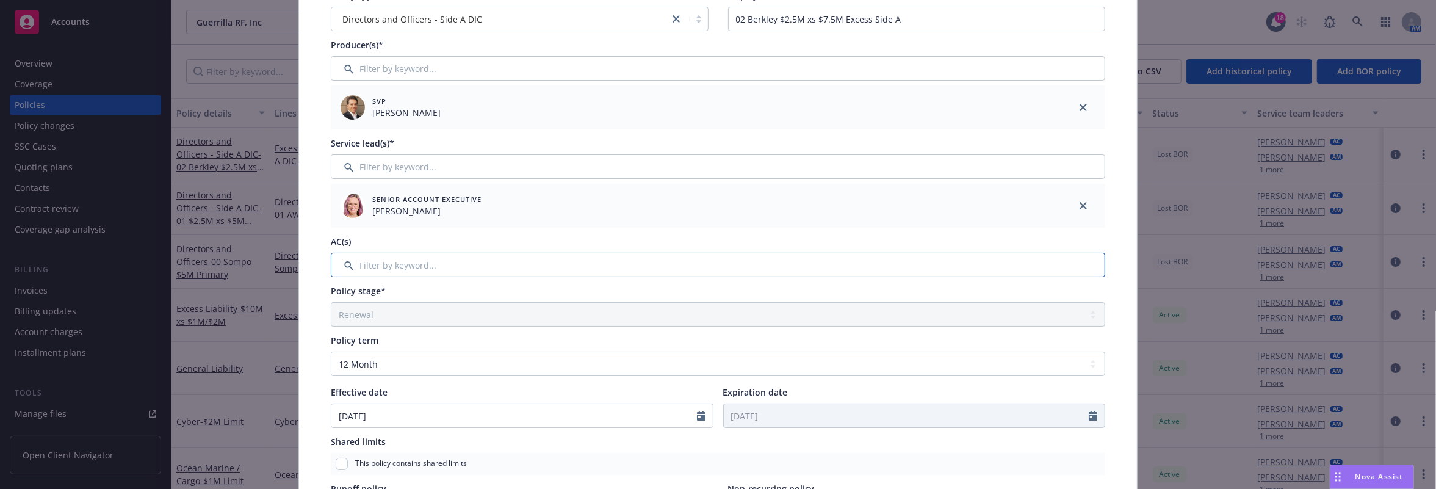
click at [609, 268] on input "Filter by keyword..." at bounding box center [718, 265] width 774 height 24
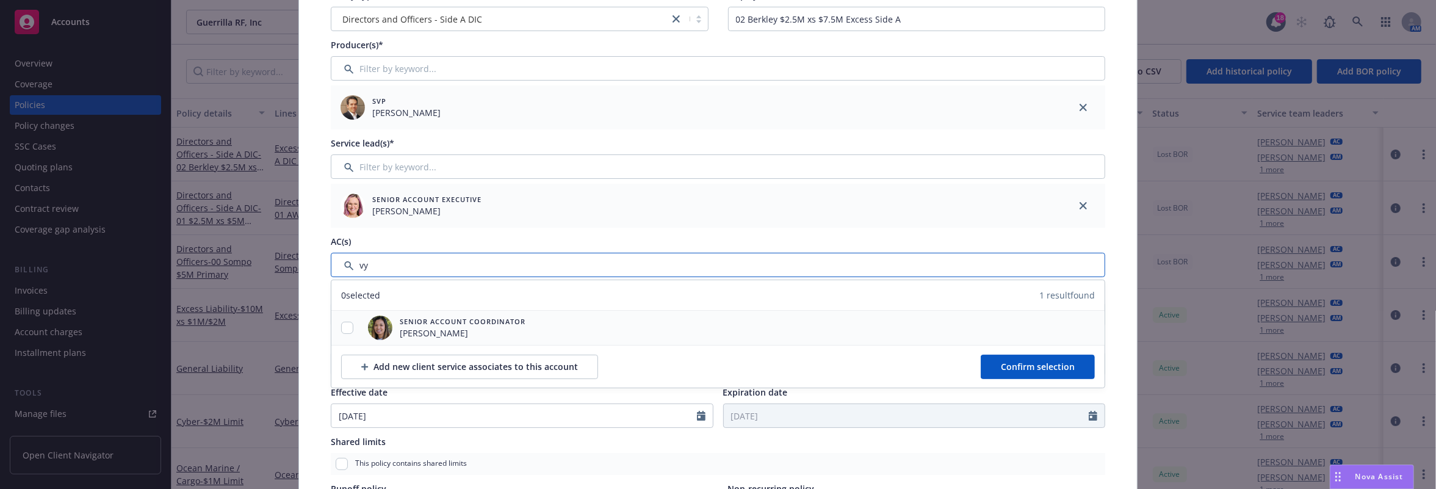
type input "vy"
click at [334, 328] on div at bounding box center [347, 328] width 32 height 13
click at [345, 323] on input "checkbox" at bounding box center [347, 328] width 12 height 12
checkbox input "true"
click at [1002, 367] on span "Confirm selection" at bounding box center [1038, 367] width 74 height 12
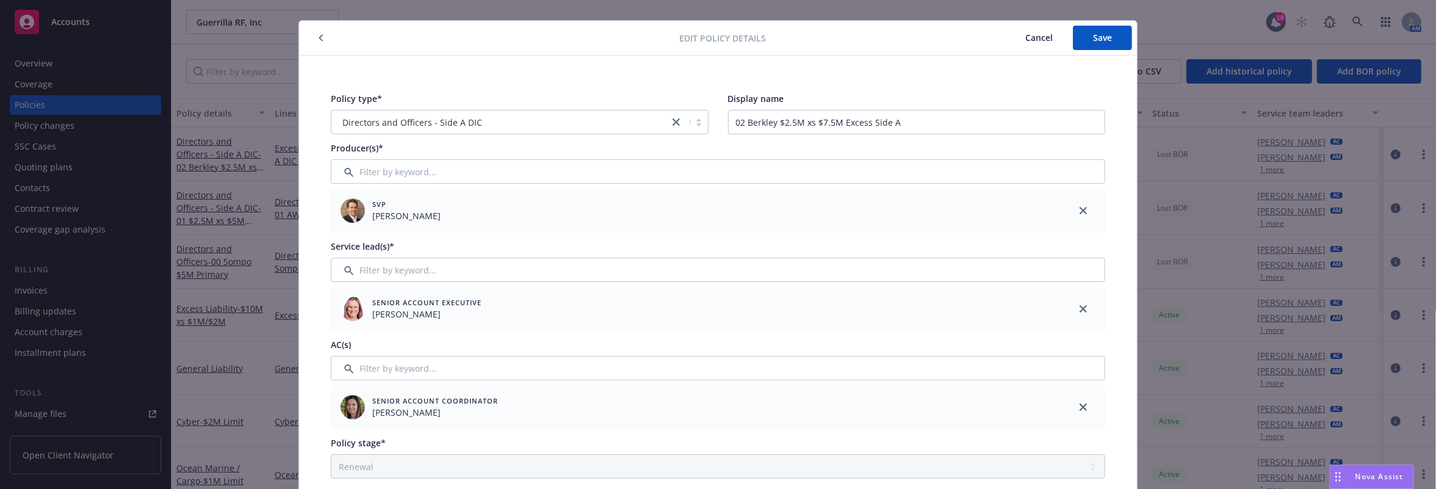
scroll to position [0, 0]
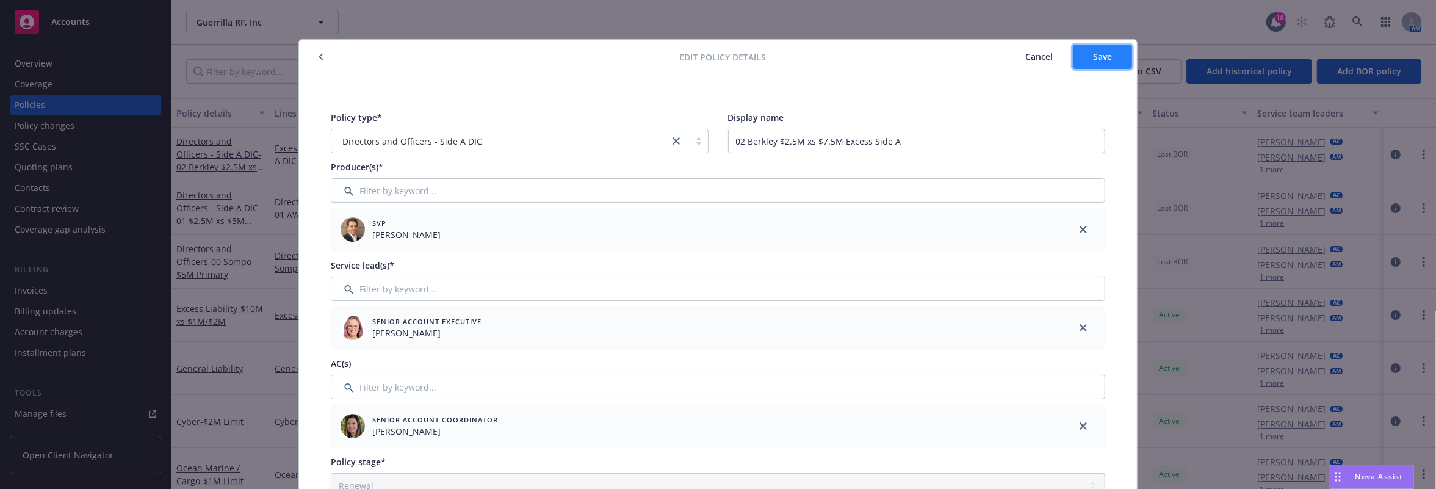
click at [1002, 59] on span "Save" at bounding box center [1102, 57] width 19 height 12
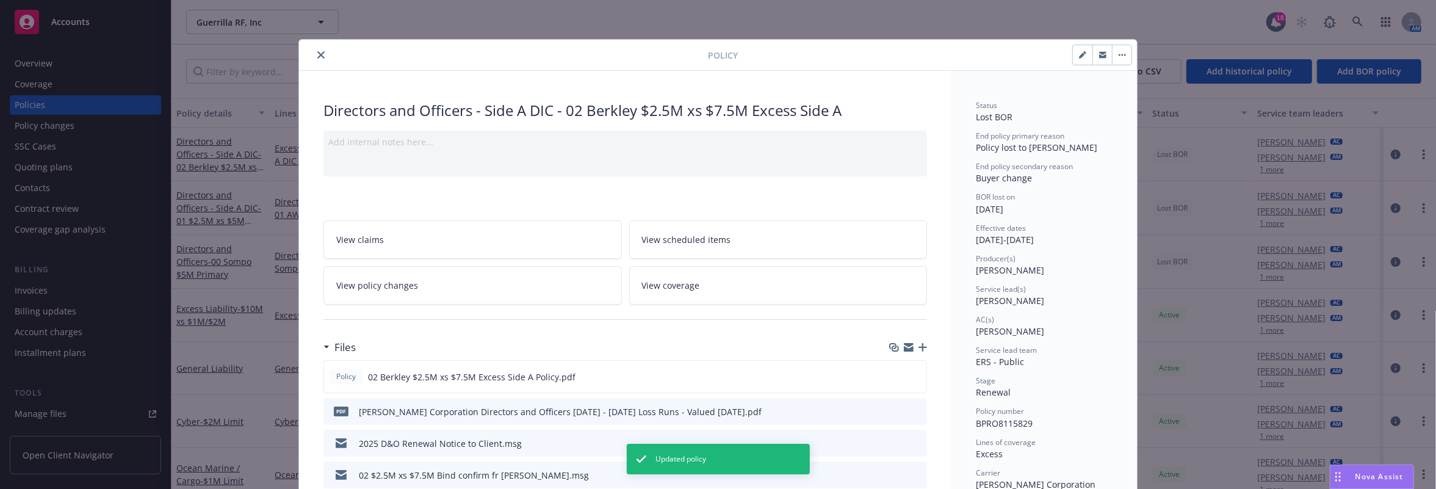
click at [317, 54] on icon "close" at bounding box center [320, 54] width 7 height 7
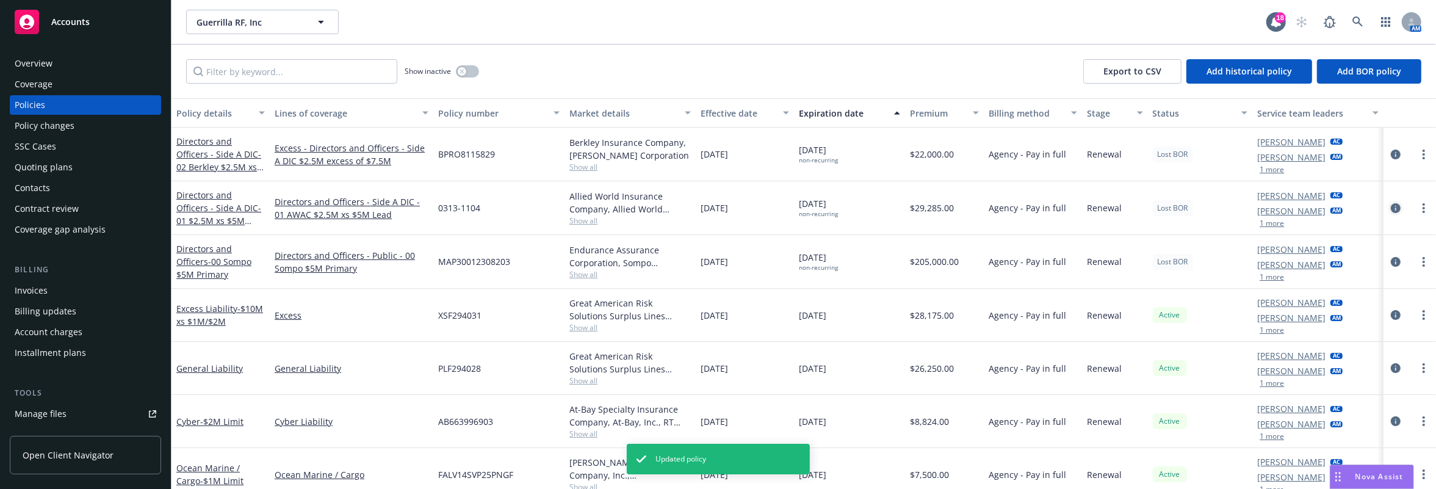
click at [1002, 206] on icon "circleInformation" at bounding box center [1396, 208] width 10 height 10
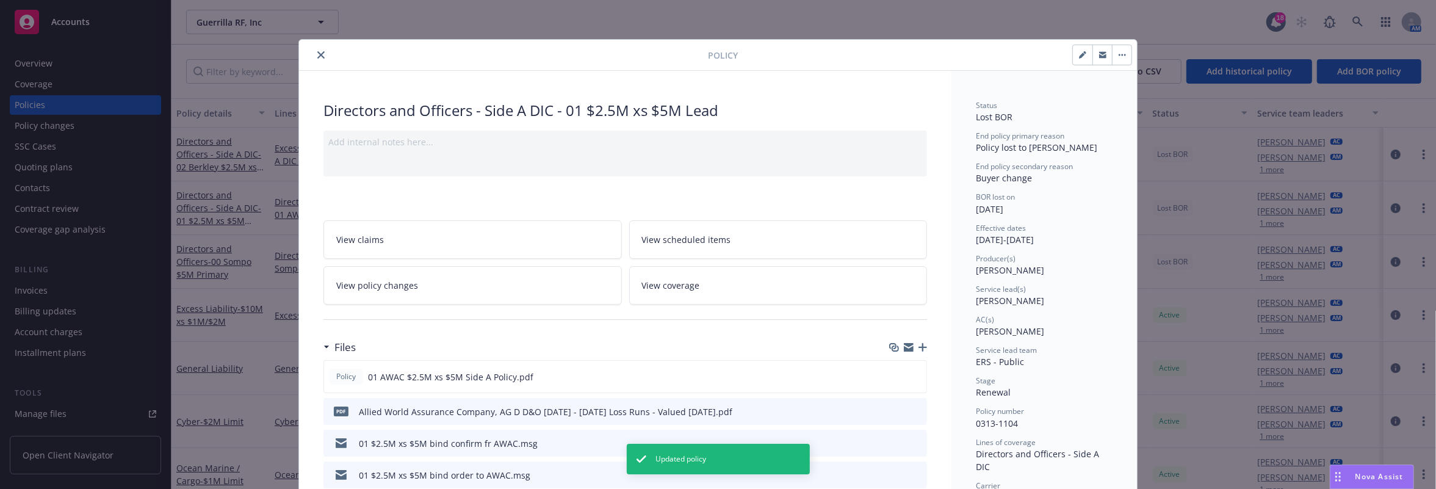
click at [1002, 57] on button "button" at bounding box center [1083, 55] width 20 height 20
select select "RENEWAL"
select select "12"
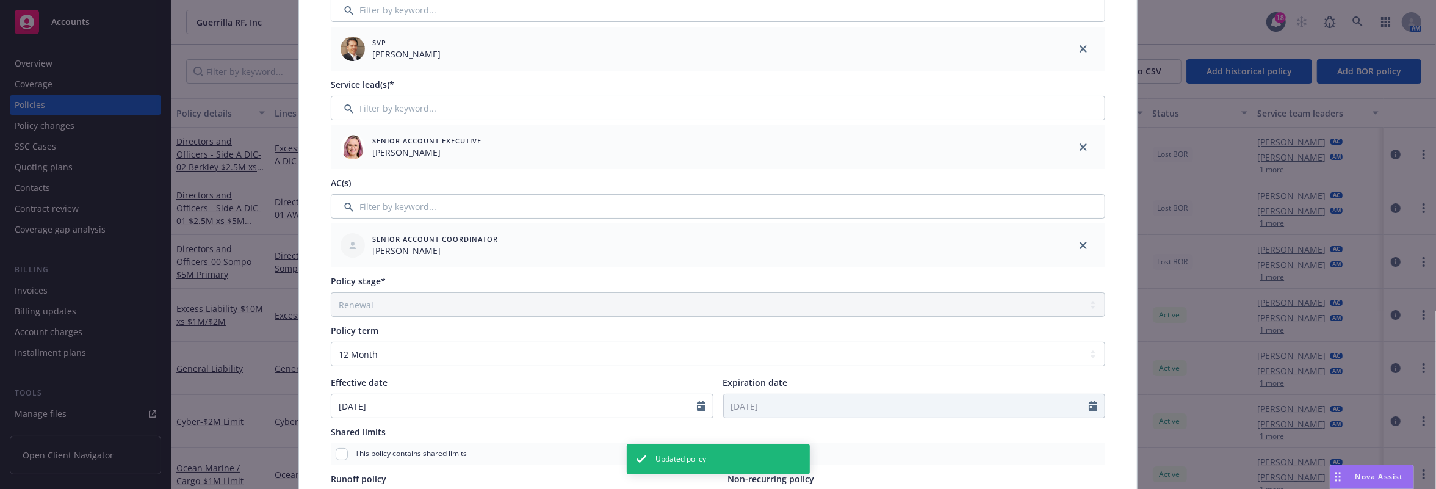
scroll to position [183, 0]
click at [1002, 248] on link "close" at bounding box center [1083, 243] width 15 height 15
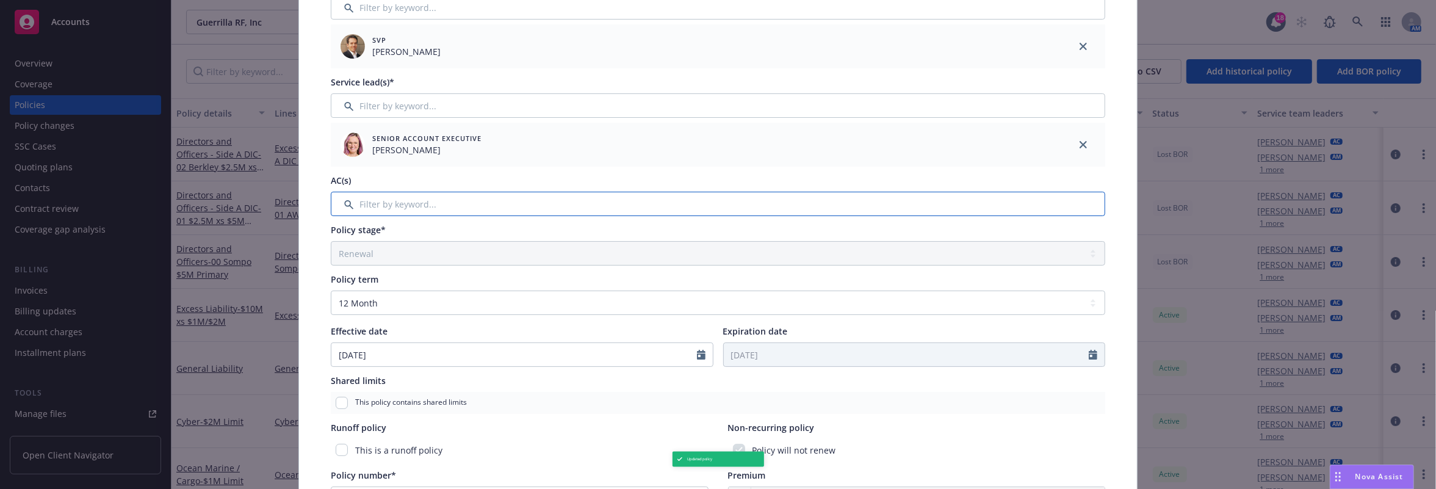
click at [809, 209] on input "Filter by keyword..." at bounding box center [718, 204] width 774 height 24
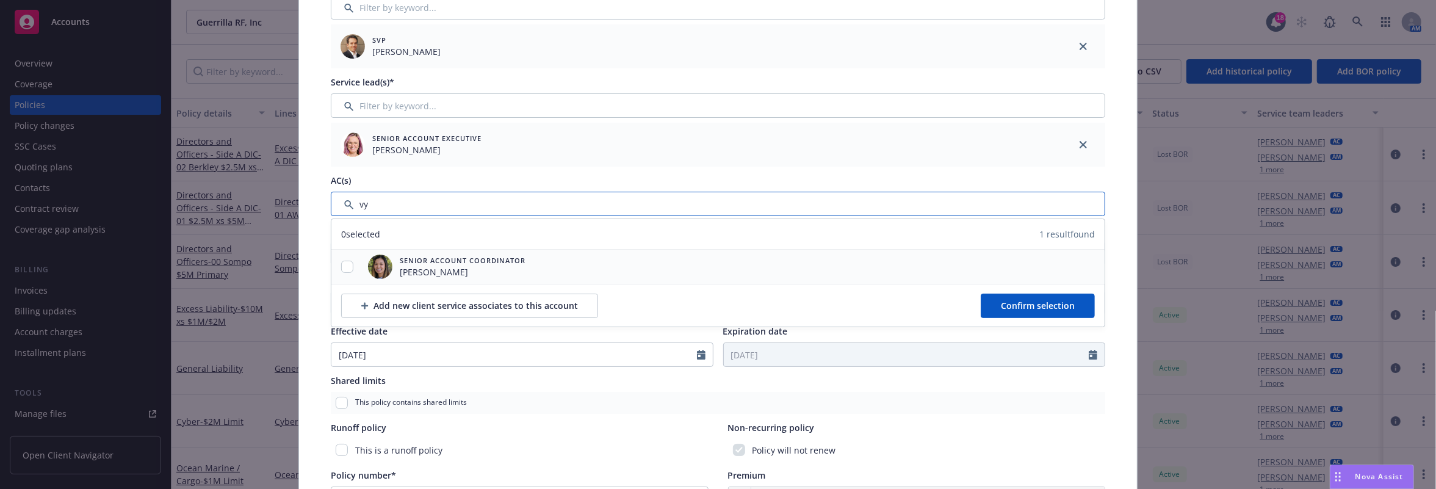
type input "vy"
click at [343, 266] on input "checkbox" at bounding box center [347, 267] width 12 height 12
checkbox input "true"
click at [1002, 309] on span "Confirm selection" at bounding box center [1038, 306] width 74 height 12
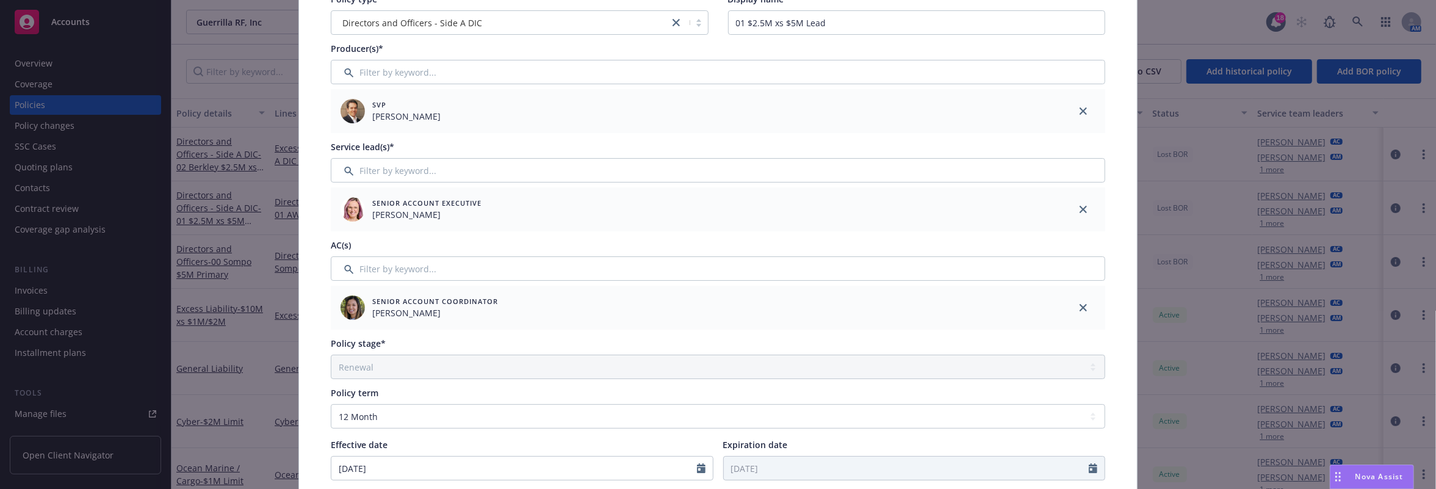
scroll to position [0, 0]
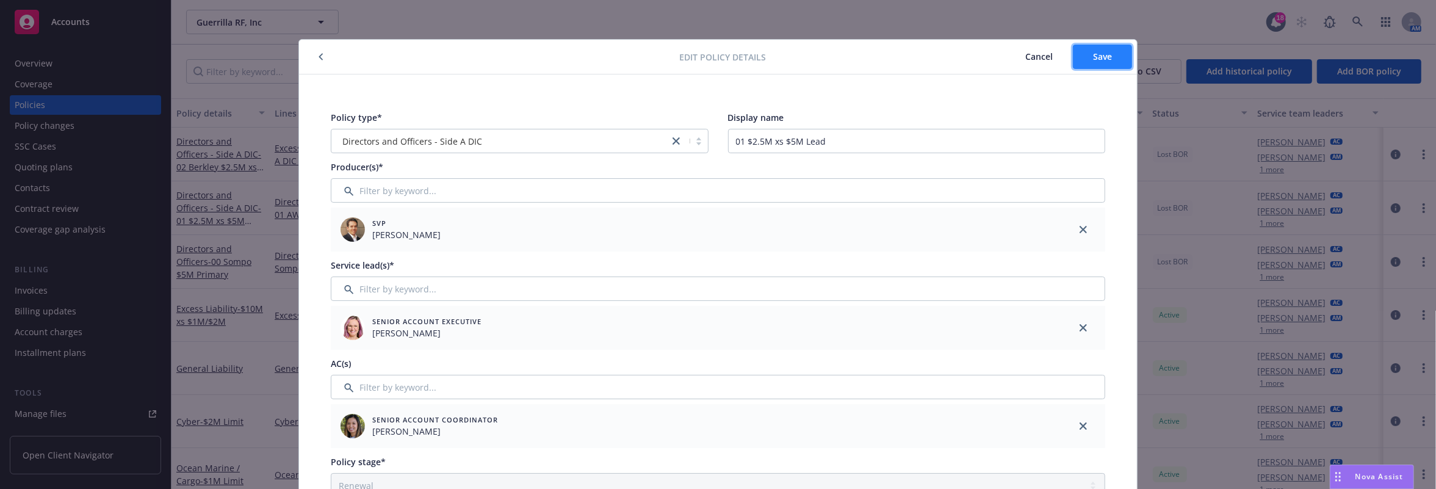
click at [1002, 57] on span "Save" at bounding box center [1102, 57] width 19 height 12
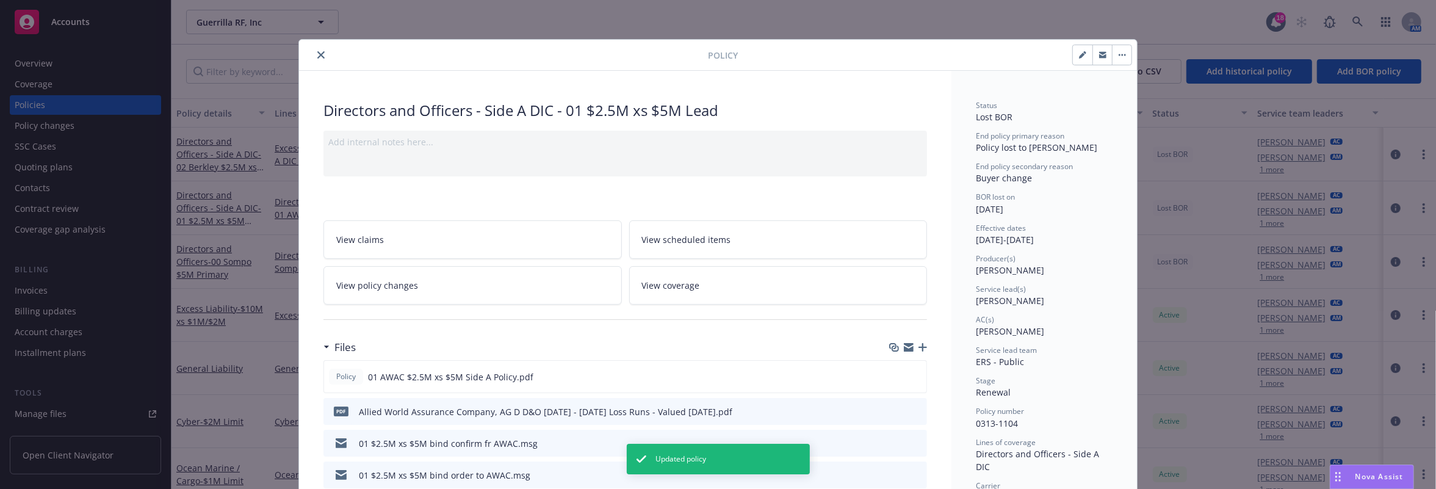
click at [317, 54] on icon "close" at bounding box center [320, 54] width 7 height 7
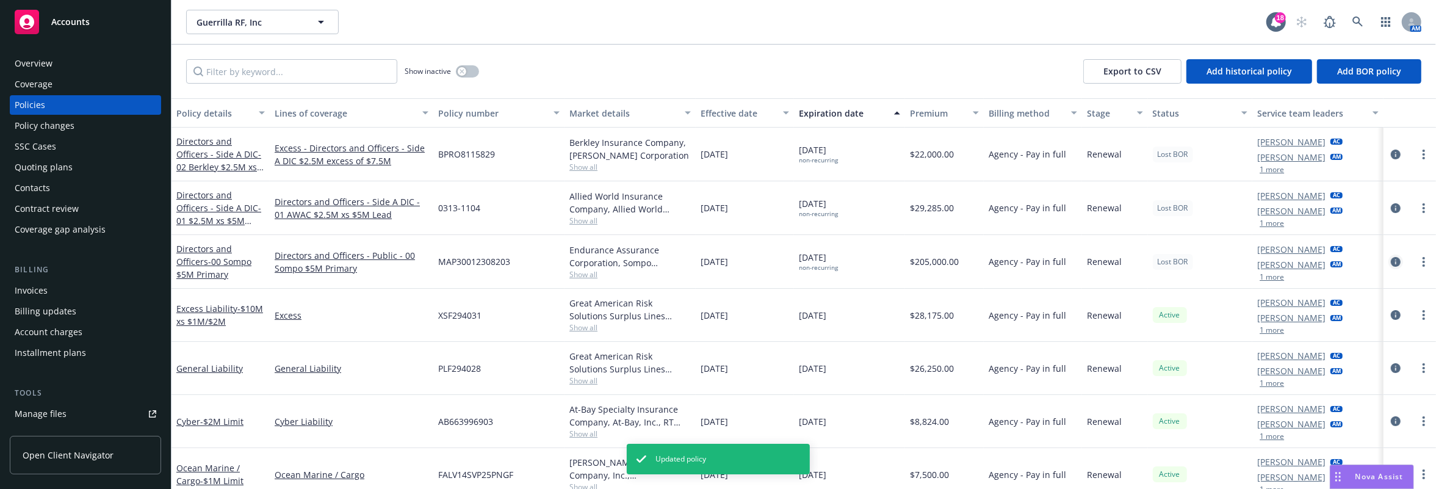
click at [1002, 263] on icon "circleInformation" at bounding box center [1396, 262] width 10 height 10
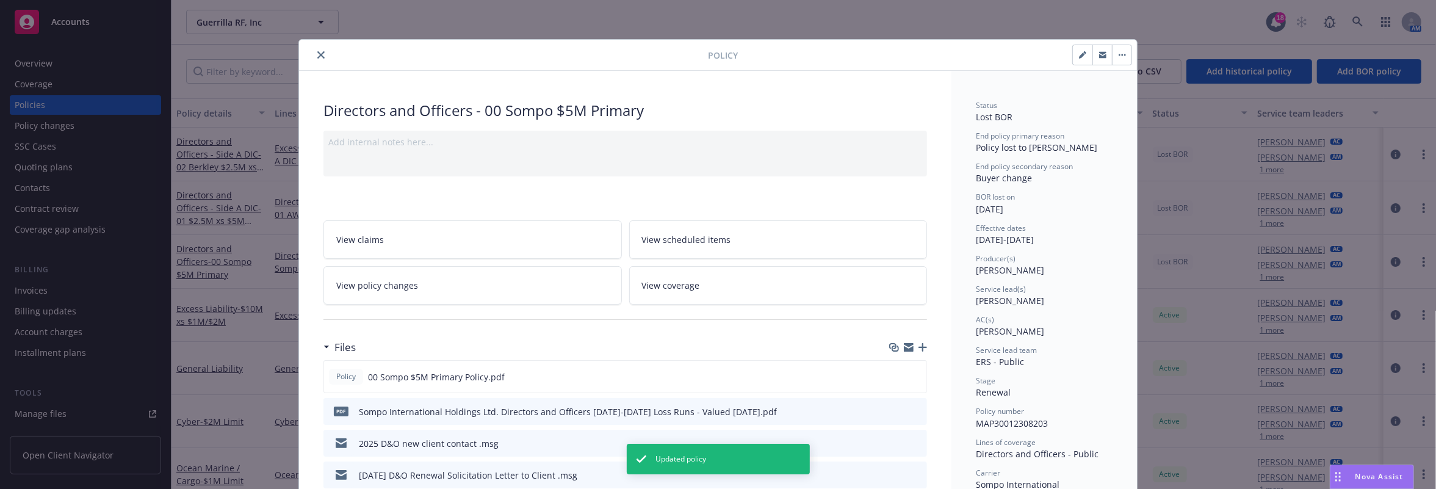
click at [1002, 62] on button "button" at bounding box center [1083, 55] width 20 height 20
select select "RENEWAL"
select select "12"
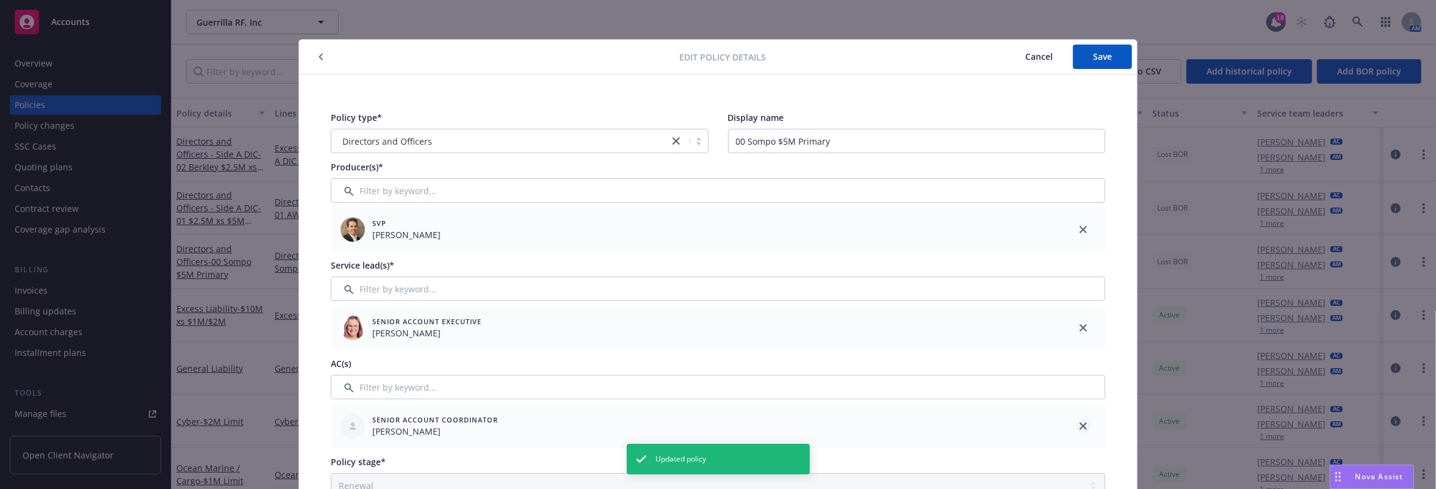
click at [1002, 425] on icon "close" at bounding box center [1082, 425] width 7 height 7
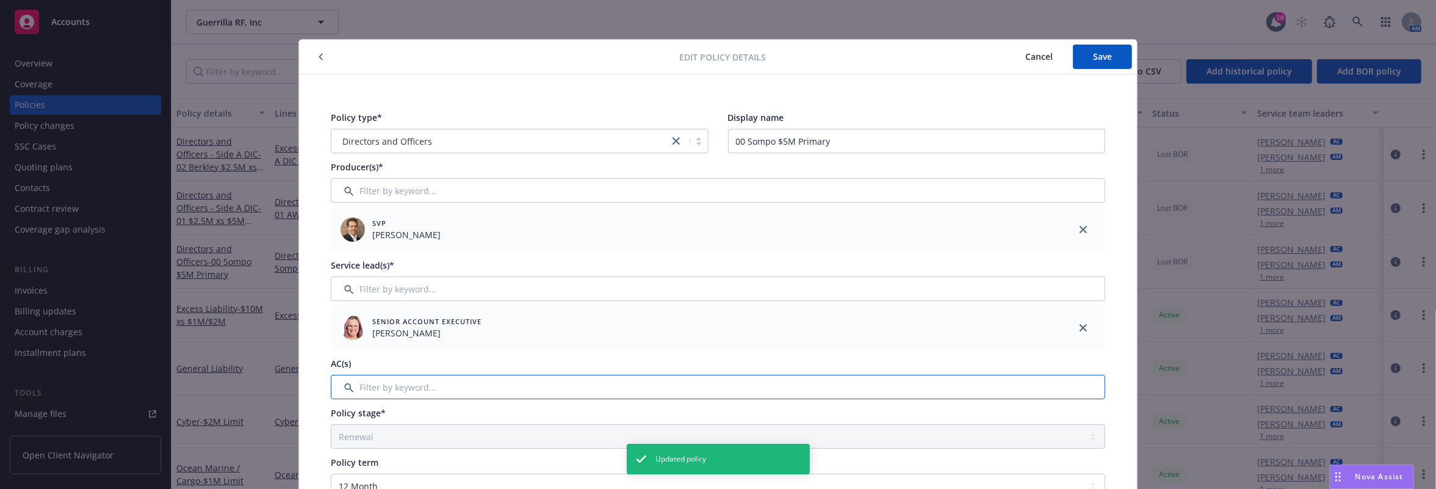
click at [962, 389] on input "Filter by keyword..." at bounding box center [718, 387] width 774 height 24
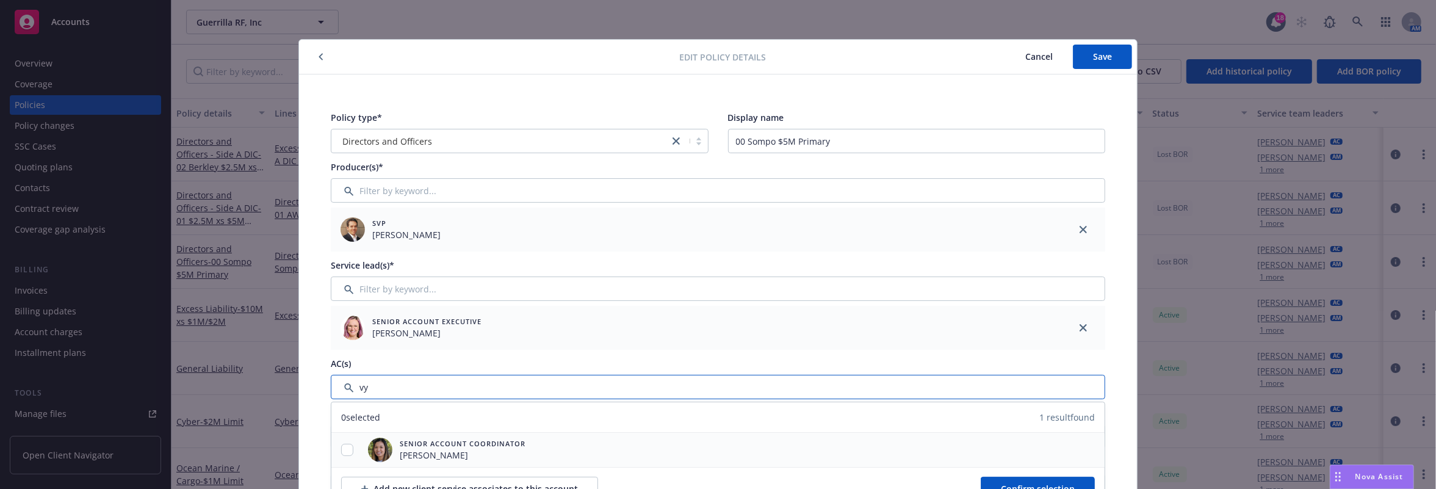
type input "vy"
click at [341, 444] on input "checkbox" at bounding box center [347, 450] width 12 height 12
checkbox input "true"
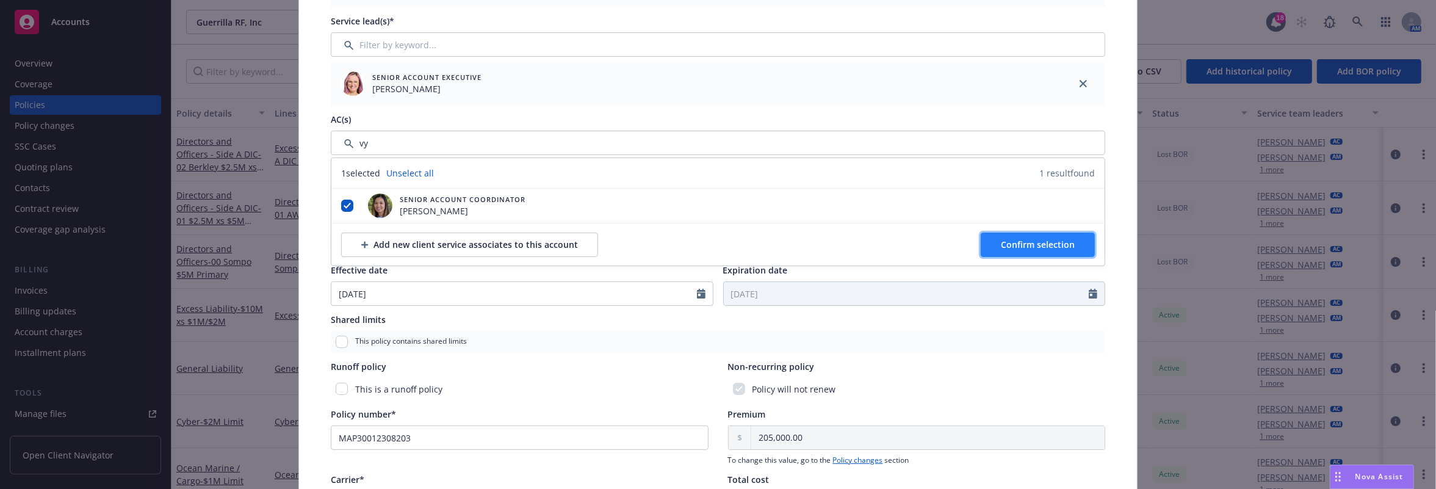
click at [1002, 239] on span "Confirm selection" at bounding box center [1038, 245] width 74 height 12
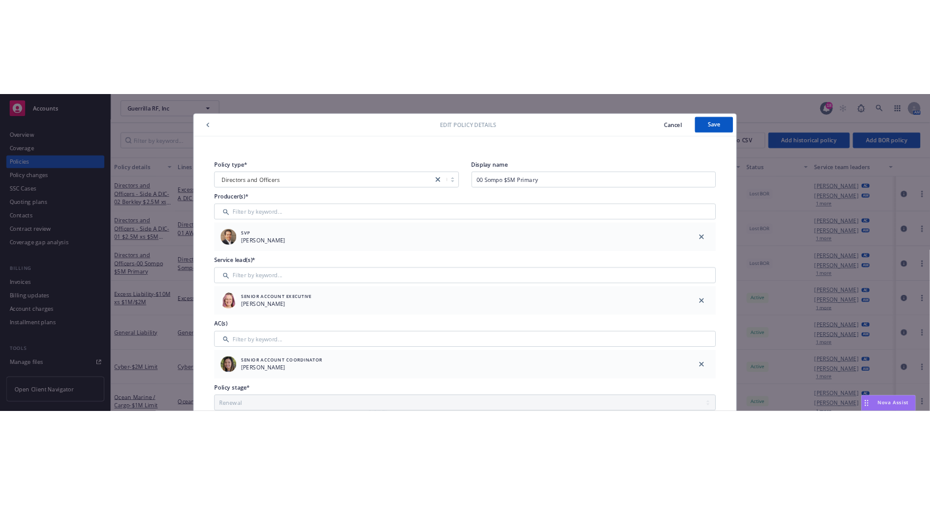
scroll to position [0, 0]
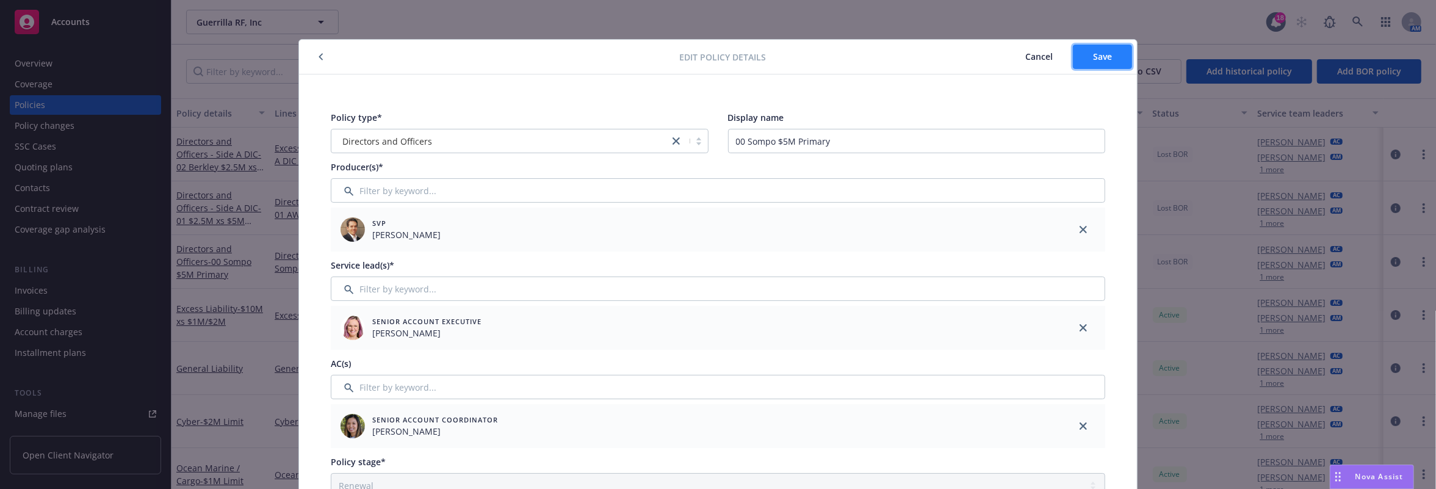
click at [1002, 57] on button "Save" at bounding box center [1102, 57] width 59 height 24
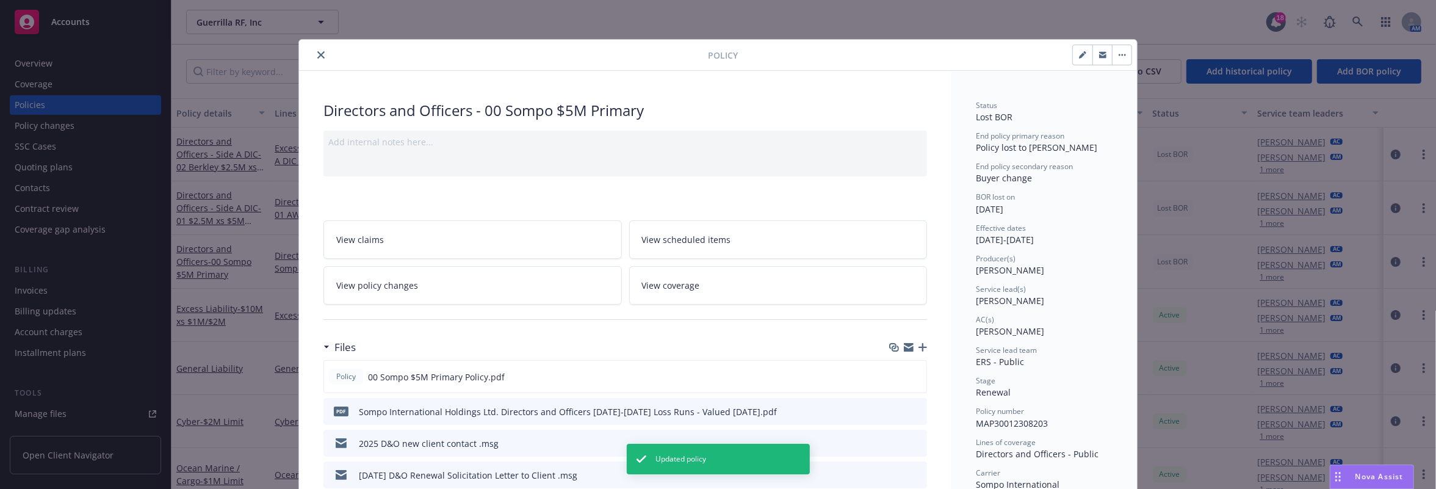
click at [314, 52] on button "close" at bounding box center [321, 55] width 15 height 15
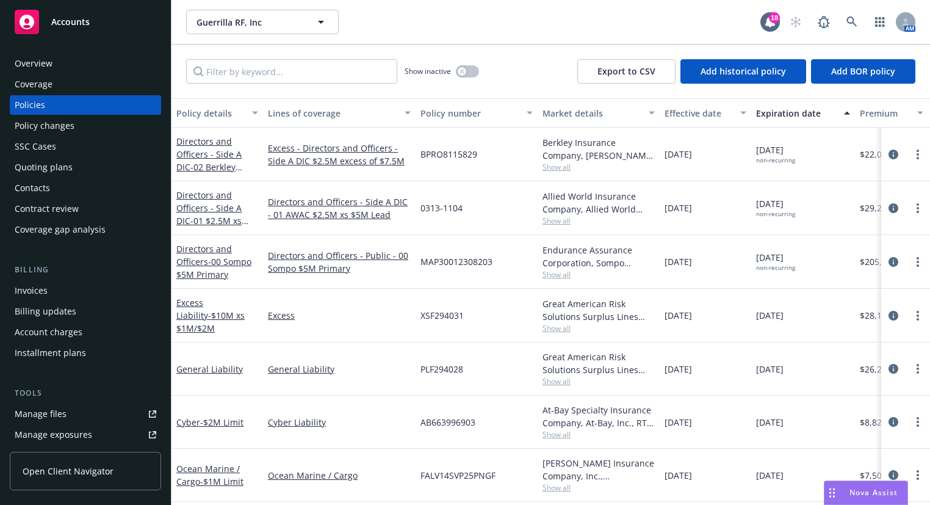
click at [37, 162] on div "Quoting plans" at bounding box center [44, 167] width 58 height 20
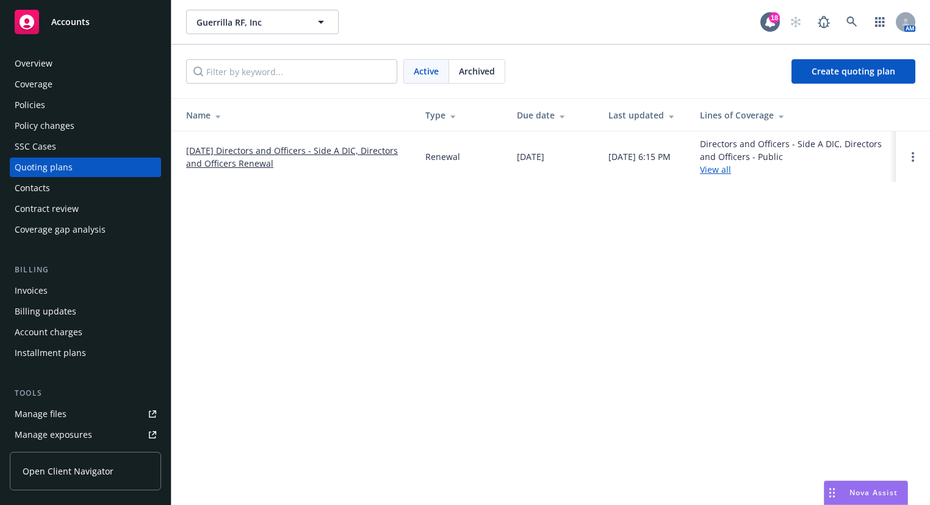
click at [905, 151] on td at bounding box center [913, 156] width 34 height 51
click at [914, 158] on link "Open options" at bounding box center [912, 156] width 15 height 15
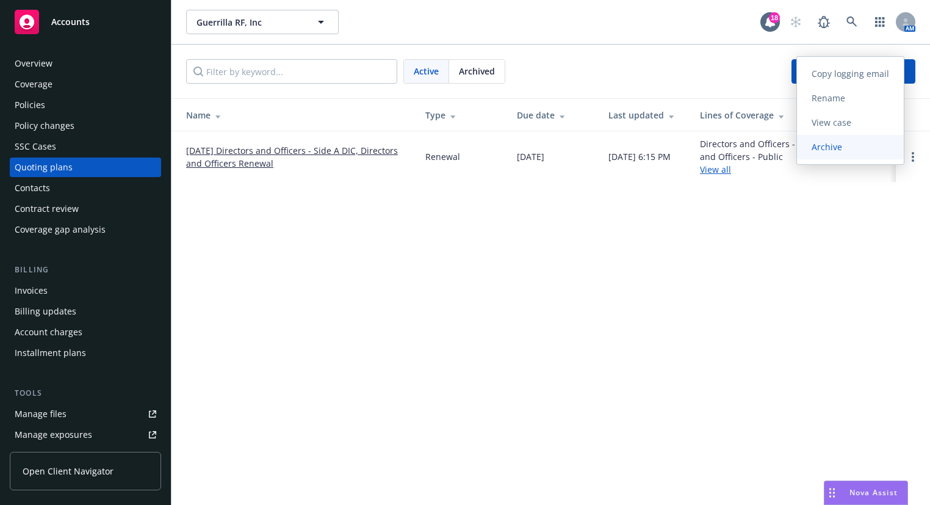
click at [815, 149] on span "Archive" at bounding box center [827, 147] width 60 height 12
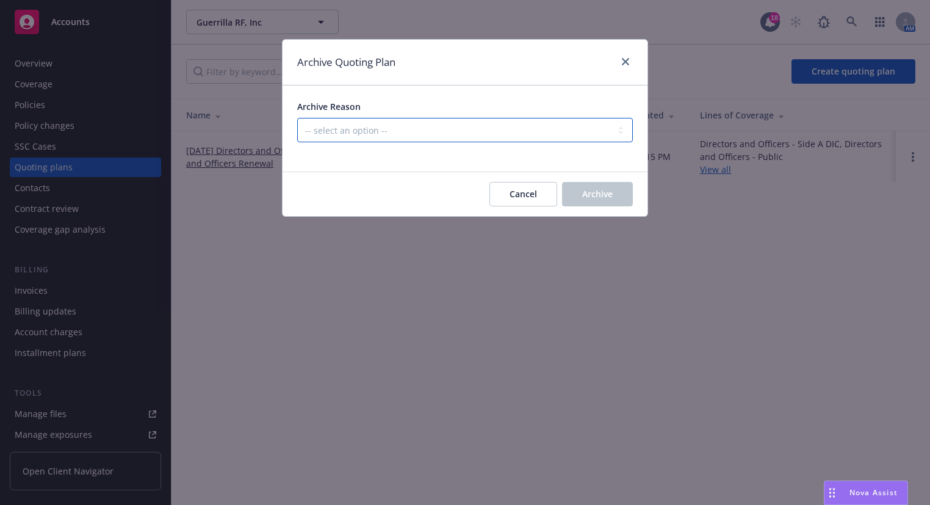
click at [527, 137] on select "-- select an option -- All policies in this renewal plan are auto-renewed Creat…" at bounding box center [465, 130] width 336 height 24
select select "ARCHIVED_RENEWAL_ACCOUNT_CHURNED"
click at [297, 118] on select "-- select an option -- All policies in this renewal plan are auto-renewed Creat…" at bounding box center [465, 130] width 336 height 24
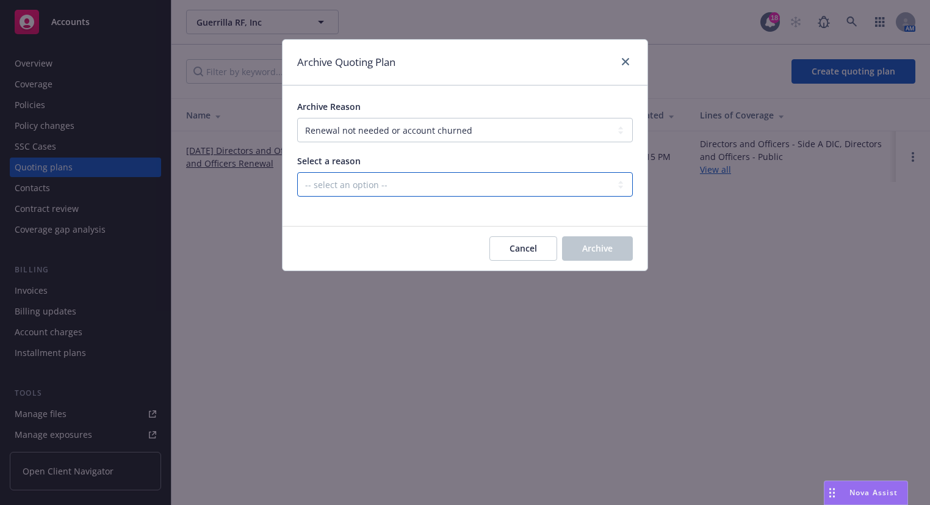
click at [373, 193] on select "-- select an option -- Blocked Client acquired, or no longer in business Client…" at bounding box center [465, 184] width 336 height 24
select select "ARCHIVED_RENEWAL_ACCOUNT_CHURNED_LOST_ON_BOR"
click at [297, 172] on select "-- select an option -- Blocked Client acquired, or no longer in business Client…" at bounding box center [465, 184] width 336 height 24
click at [602, 251] on span "Archive" at bounding box center [597, 248] width 31 height 12
